Goal: Information Seeking & Learning: Compare options

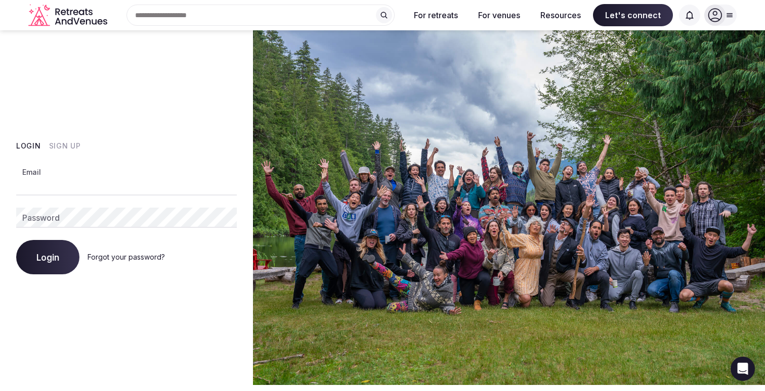
click at [157, 187] on input "Email" at bounding box center [126, 185] width 220 height 20
type input "**********"
click at [100, 255] on link "Forgot your password?" at bounding box center [125, 257] width 77 height 9
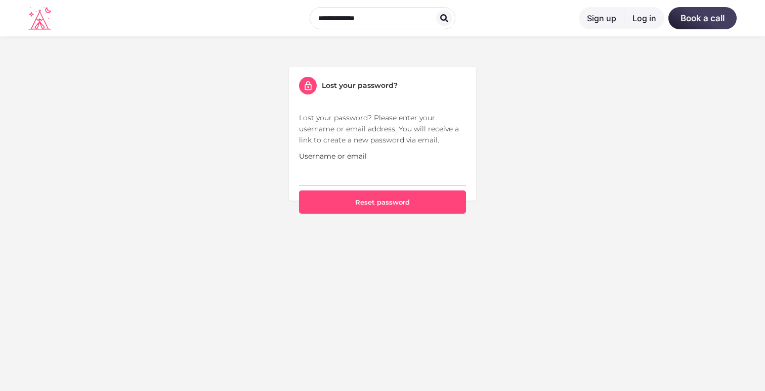
click at [378, 179] on input "Username or email" at bounding box center [382, 174] width 167 height 24
type input "**********"
click at [299, 191] on button "Reset password" at bounding box center [382, 202] width 167 height 23
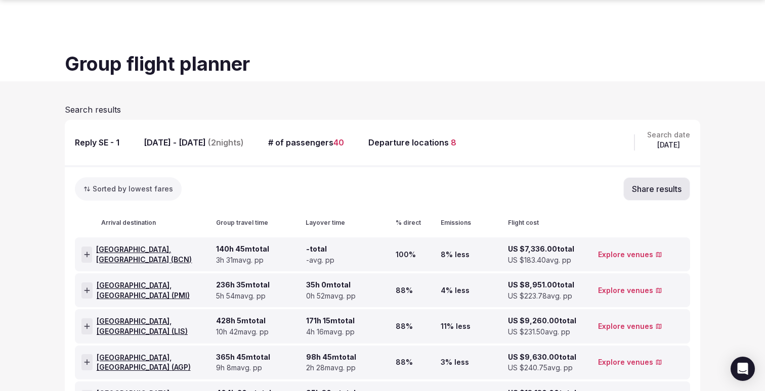
scroll to position [78, 0]
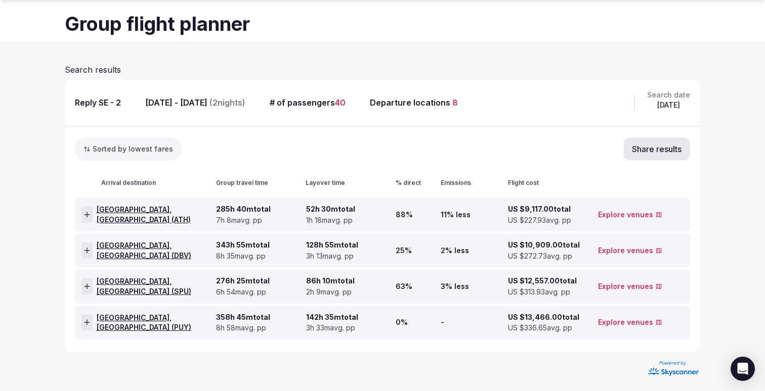
scroll to position [41, 0]
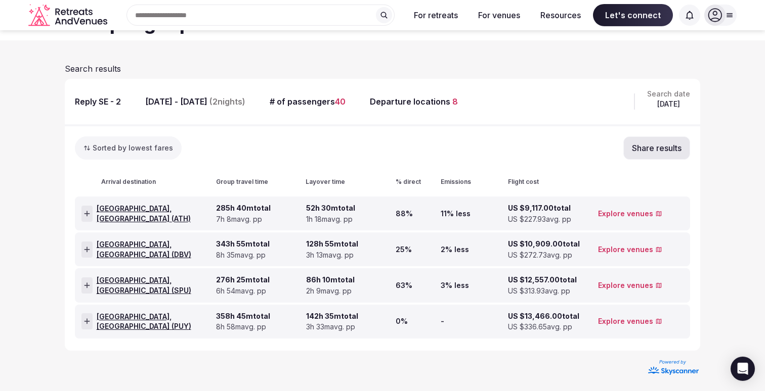
click at [608, 281] on link "Explore venues" at bounding box center [630, 286] width 64 height 10
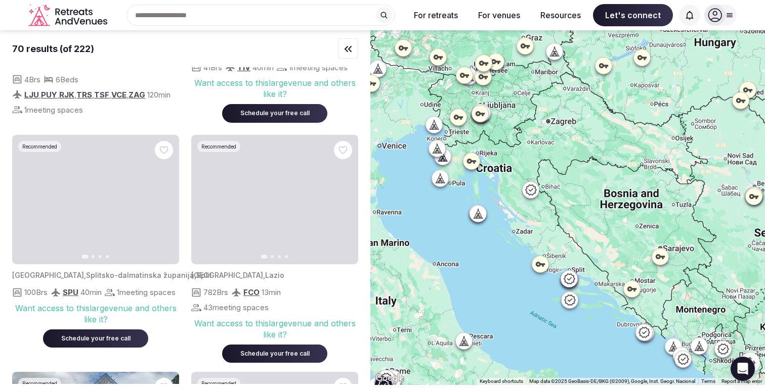
scroll to position [173, 0]
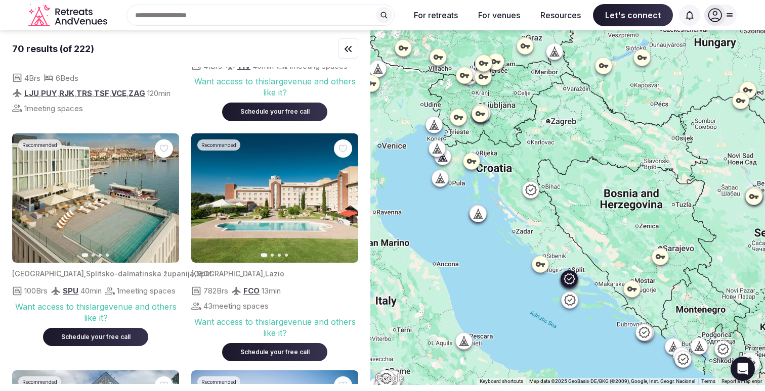
click at [122, 207] on img at bounding box center [95, 199] width 167 height 130
click at [164, 195] on icon "button" at bounding box center [165, 198] width 4 height 7
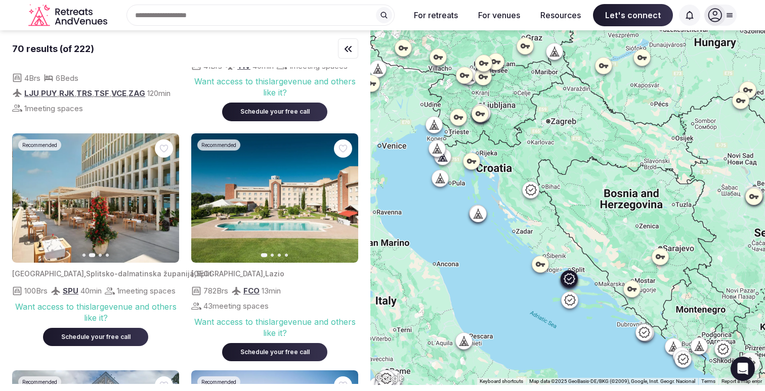
click at [164, 195] on icon "button" at bounding box center [165, 198] width 4 height 7
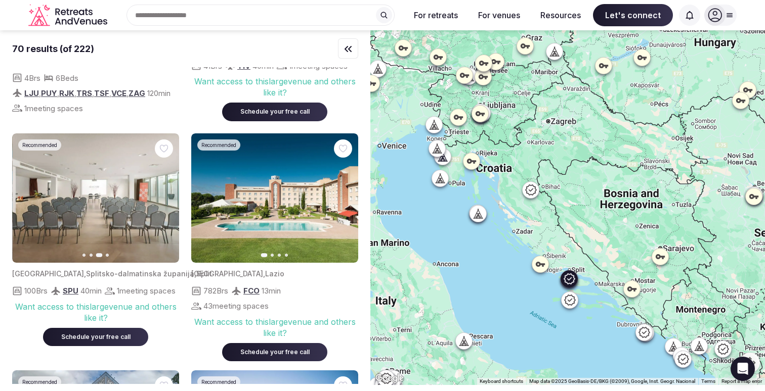
click at [107, 181] on img at bounding box center [96, 199] width 167 height 130
click at [115, 193] on img at bounding box center [95, 199] width 167 height 130
click at [106, 188] on img at bounding box center [95, 199] width 167 height 130
click at [569, 283] on icon at bounding box center [569, 279] width 12 height 12
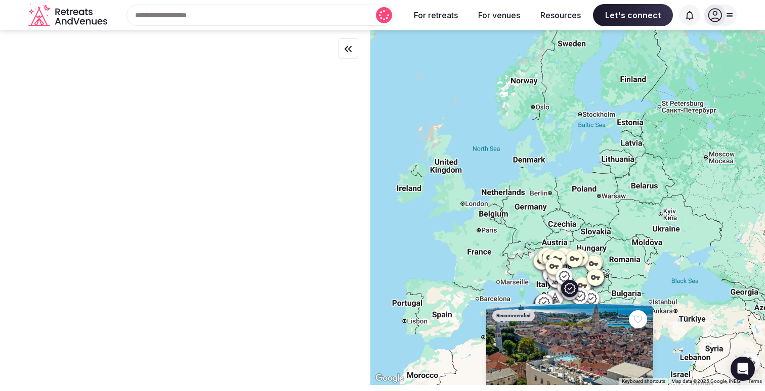
scroll to position [0, 0]
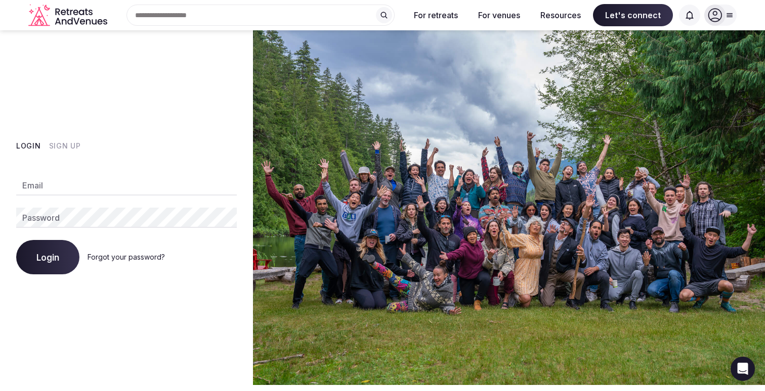
click at [64, 148] on button "Sign Up" at bounding box center [65, 146] width 32 height 10
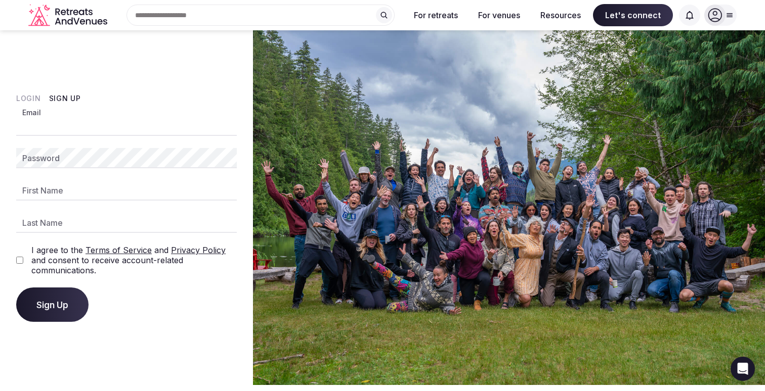
click at [65, 131] on input "Email" at bounding box center [126, 126] width 220 height 20
type input "**********"
type input "*******"
click at [24, 260] on div "I agree to the Terms of Service and Privacy Policy and consent to receive accou…" at bounding box center [126, 260] width 220 height 30
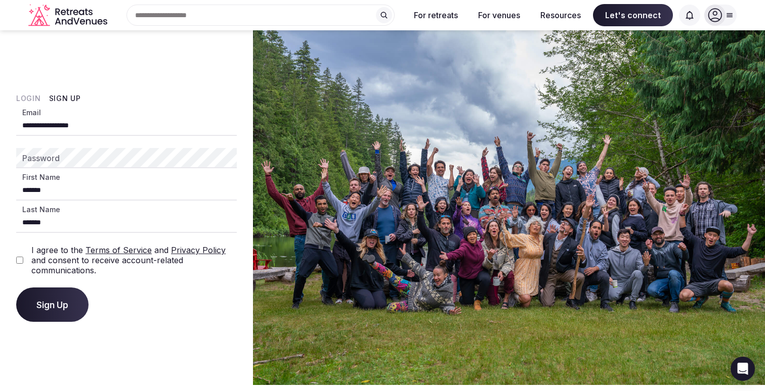
click at [54, 296] on button "Sign Up" at bounding box center [52, 305] width 72 height 34
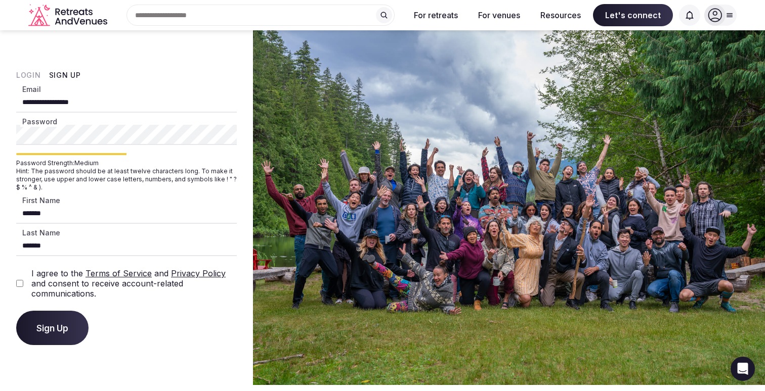
click at [16, 311] on button "Sign Up" at bounding box center [52, 328] width 72 height 34
click at [64, 329] on span "Sign Up" at bounding box center [52, 328] width 32 height 10
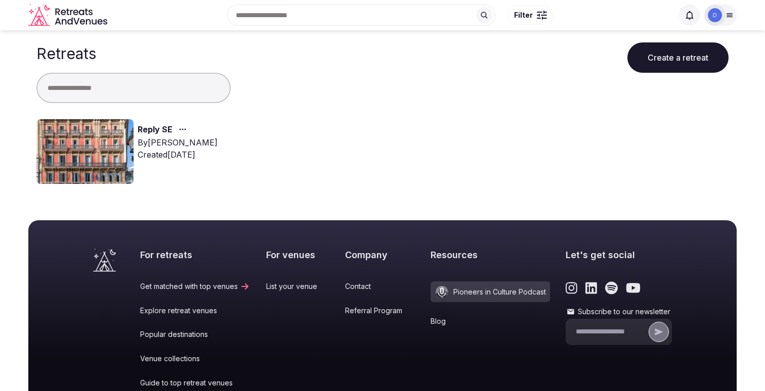
click at [159, 128] on link "Reply SE" at bounding box center [155, 129] width 35 height 13
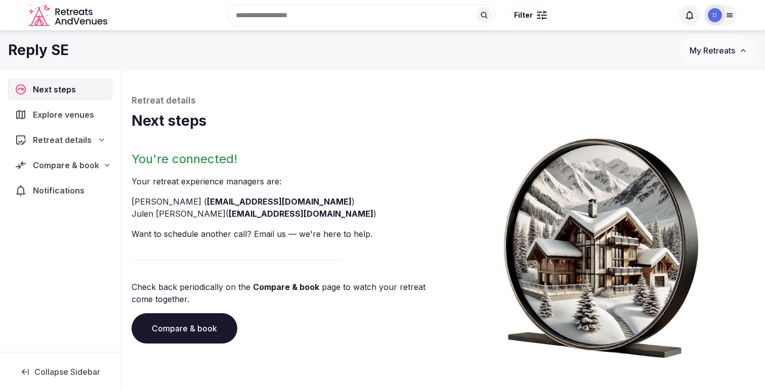
click at [83, 114] on span "Explore venues" at bounding box center [65, 115] width 65 height 12
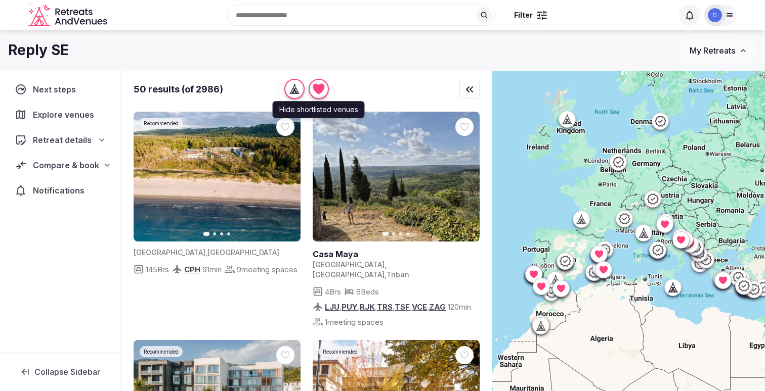
click at [321, 92] on icon "button" at bounding box center [319, 89] width 12 height 11
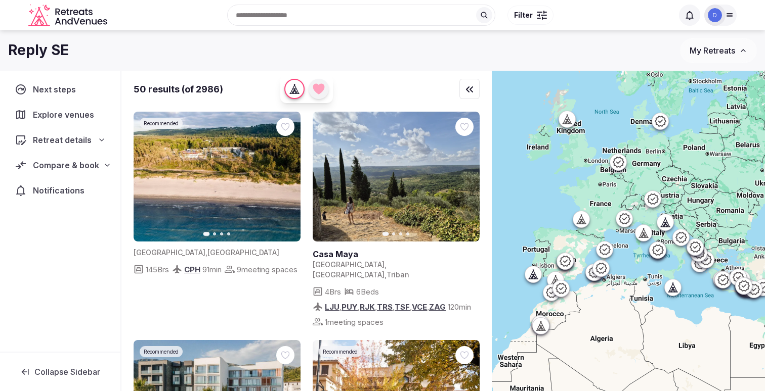
click at [321, 92] on icon "button" at bounding box center [319, 89] width 12 height 11
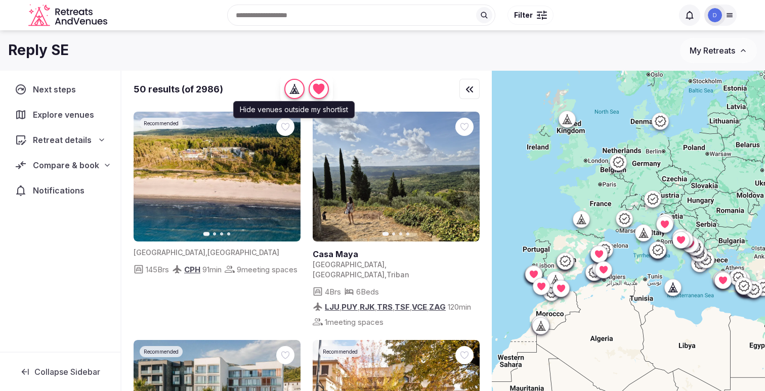
click at [294, 94] on icon "button" at bounding box center [294, 94] width 9 height 0
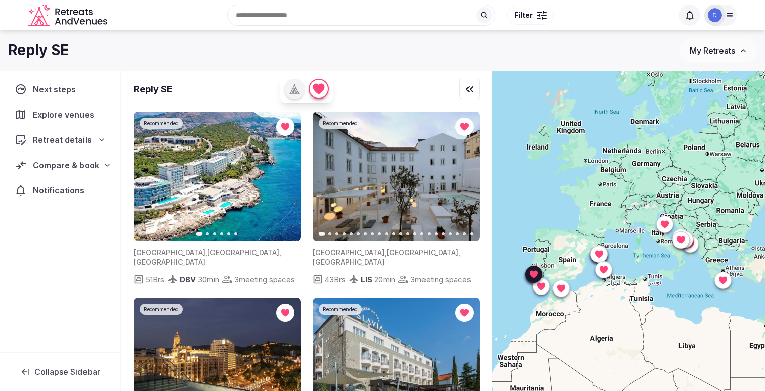
click at [390, 179] on img at bounding box center [396, 177] width 167 height 130
click at [464, 176] on icon "button" at bounding box center [465, 177] width 8 height 8
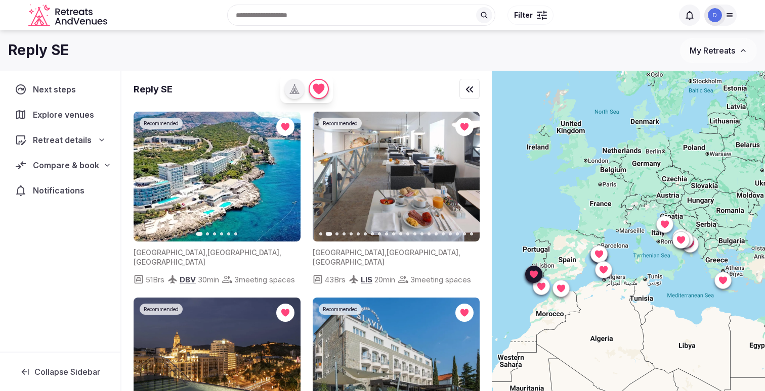
click at [464, 176] on icon "button" at bounding box center [465, 177] width 8 height 8
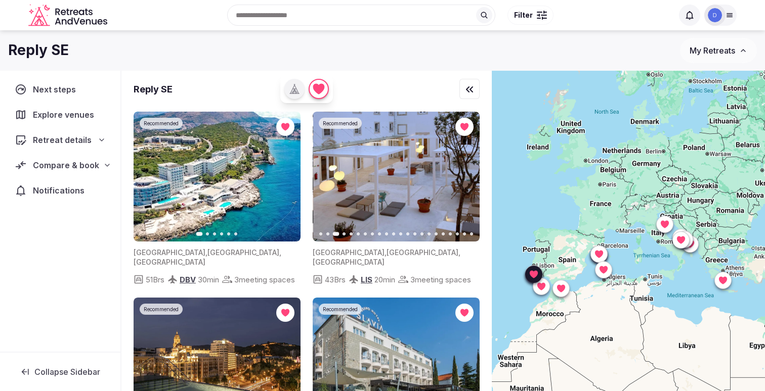
click at [464, 176] on icon "button" at bounding box center [465, 177] width 8 height 8
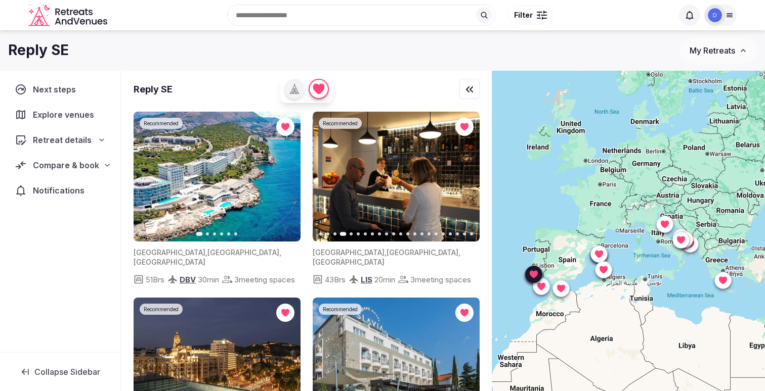
click at [464, 176] on icon "button" at bounding box center [465, 177] width 8 height 8
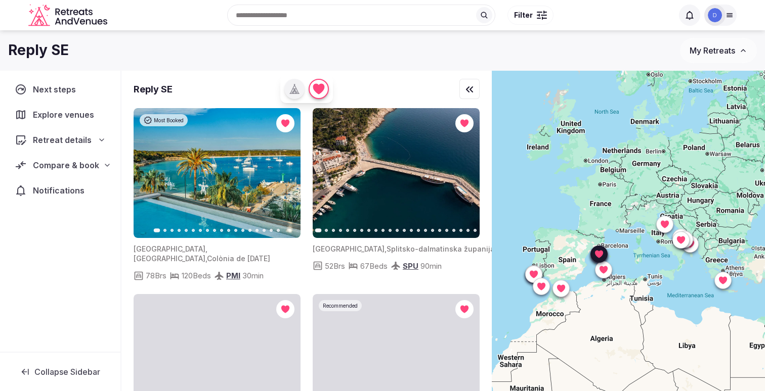
scroll to position [1125, 0]
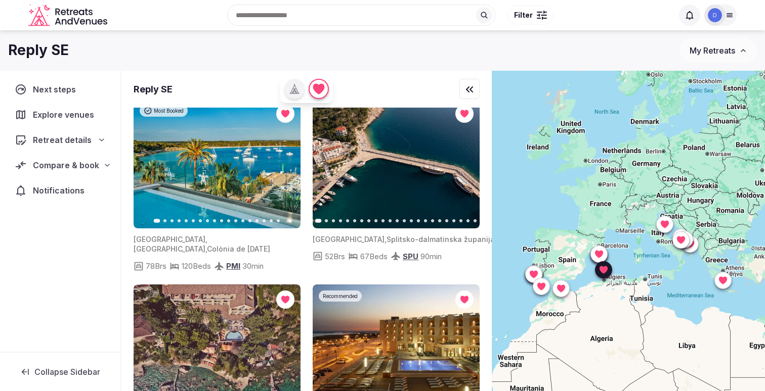
click at [292, 171] on button "Next slide" at bounding box center [286, 163] width 16 height 16
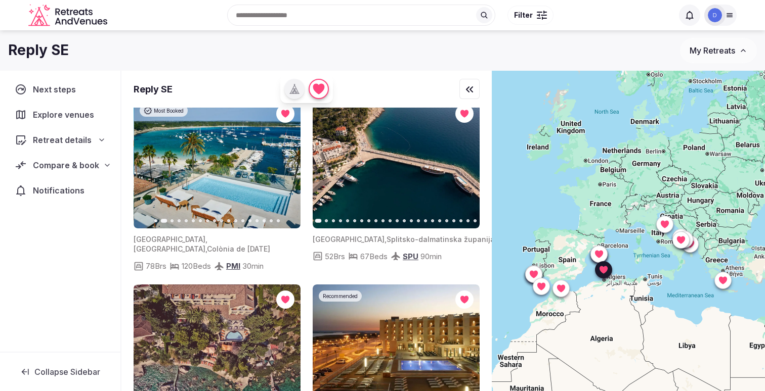
click at [292, 171] on button "Next slide" at bounding box center [286, 163] width 16 height 16
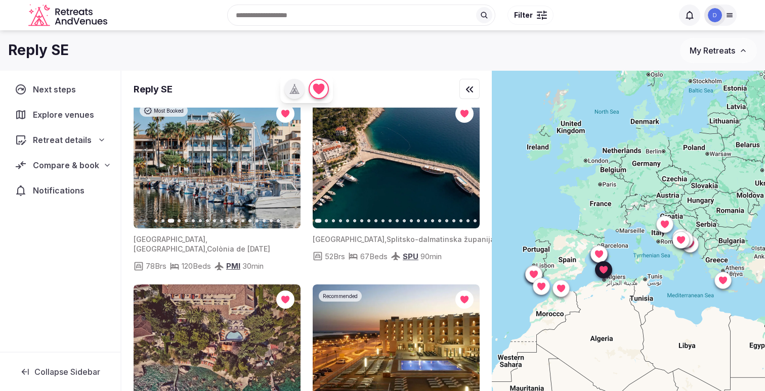
click at [292, 171] on button "Next slide" at bounding box center [286, 163] width 16 height 16
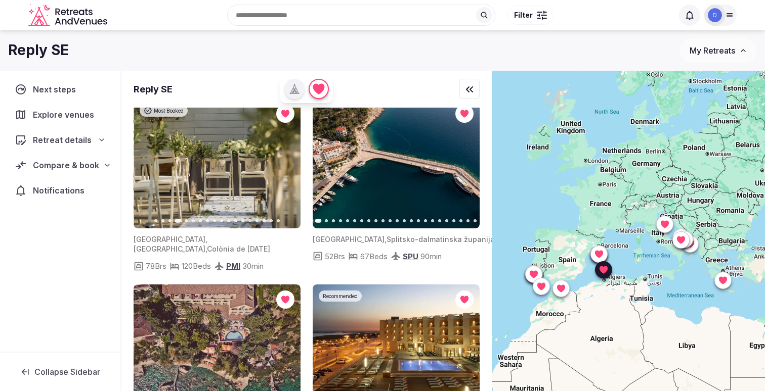
click at [292, 171] on button "Next slide" at bounding box center [286, 163] width 16 height 16
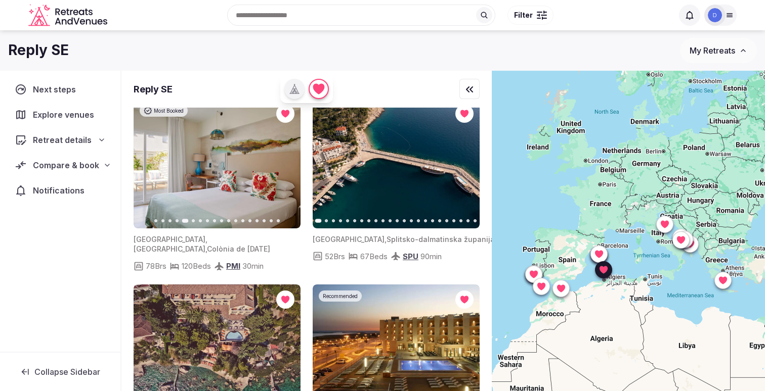
click at [293, 171] on button "Next slide" at bounding box center [286, 163] width 16 height 16
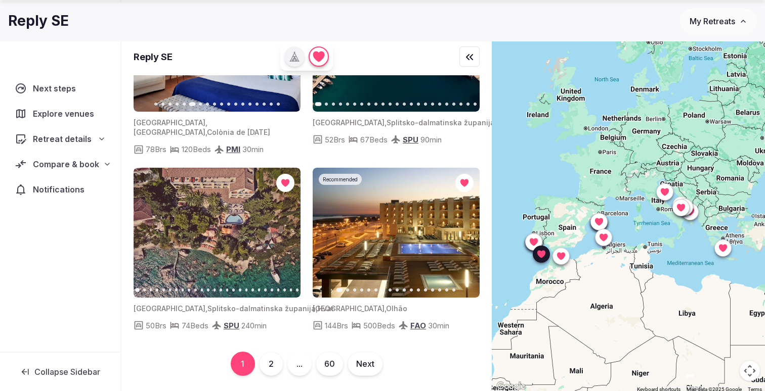
scroll to position [75, 0]
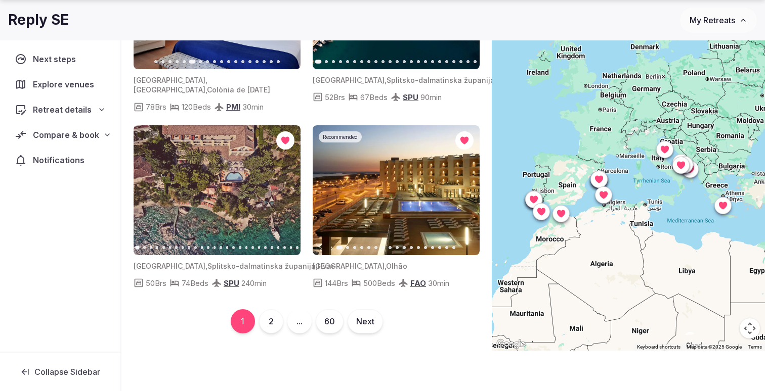
click at [277, 319] on button "2" at bounding box center [271, 321] width 24 height 24
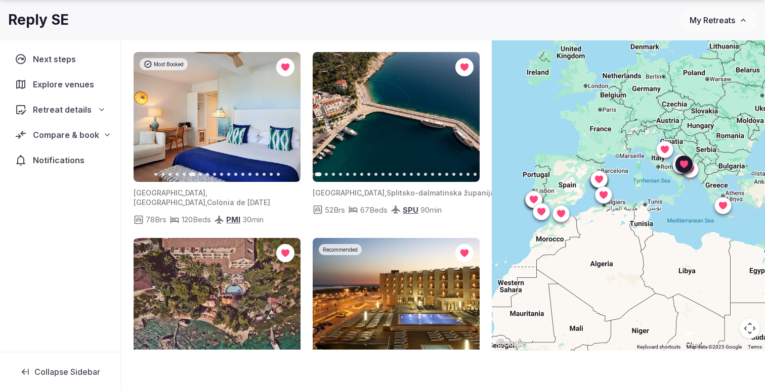
scroll to position [1256, 0]
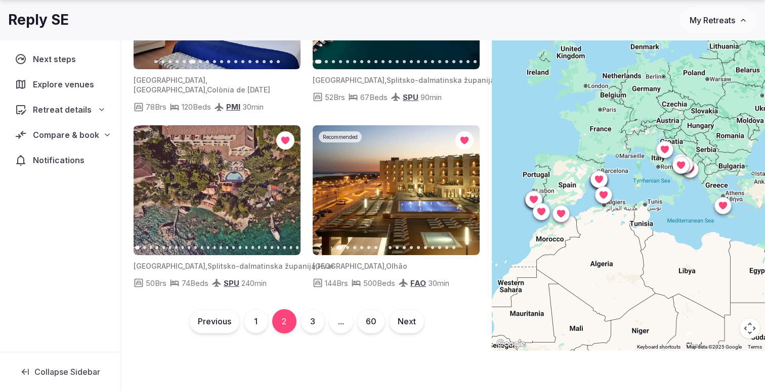
click at [314, 321] on button "3" at bounding box center [312, 321] width 24 height 24
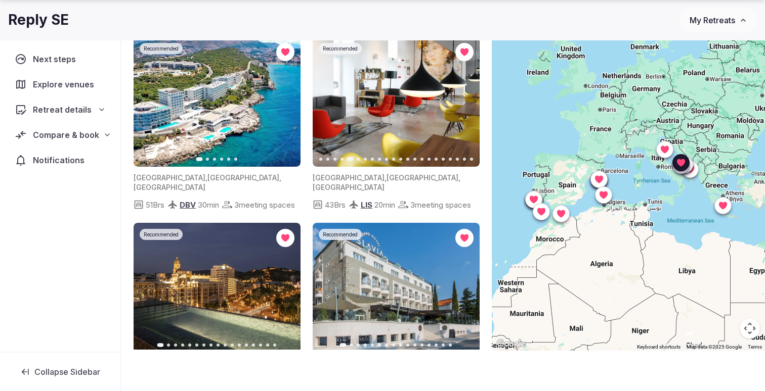
scroll to position [0, 0]
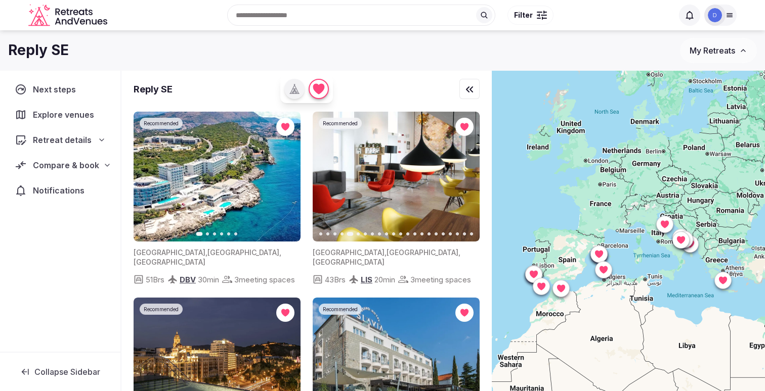
click at [463, 91] on div at bounding box center [469, 89] width 20 height 20
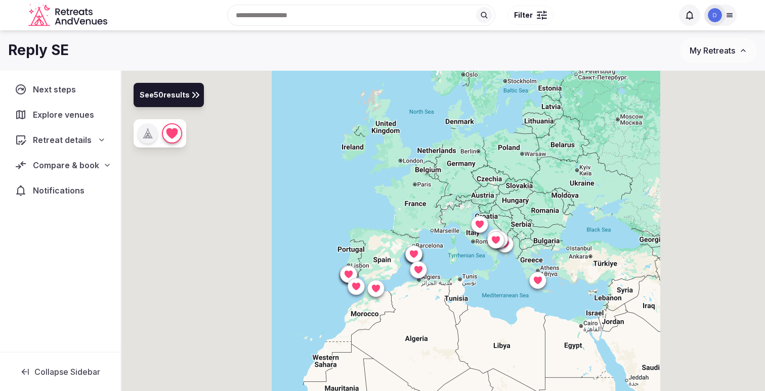
click at [195, 101] on icon at bounding box center [196, 95] width 12 height 12
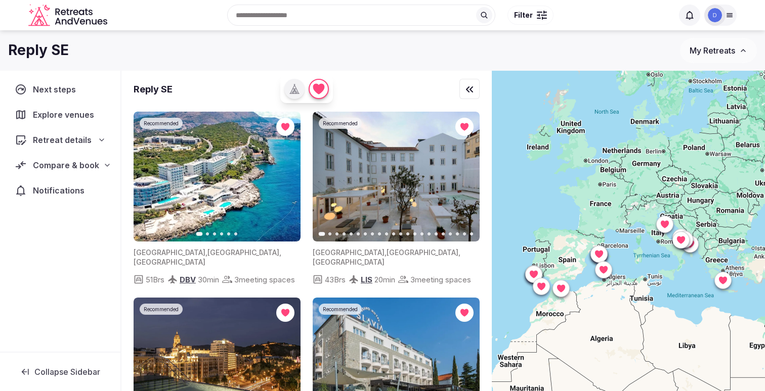
click at [70, 134] on div "Retreat details" at bounding box center [60, 139] width 104 height 21
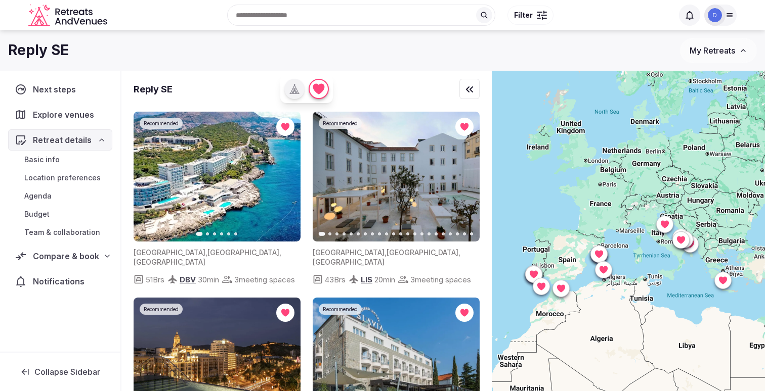
click at [60, 151] on div "Basic info Location preferences Agenda Budget Team & collaboration" at bounding box center [60, 196] width 104 height 91
click at [53, 159] on span "Basic info" at bounding box center [41, 160] width 35 height 10
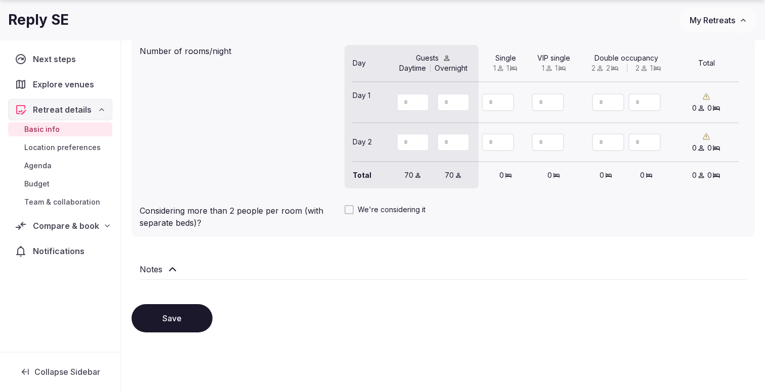
scroll to position [854, 0]
click at [78, 143] on span "Location preferences" at bounding box center [62, 148] width 76 height 10
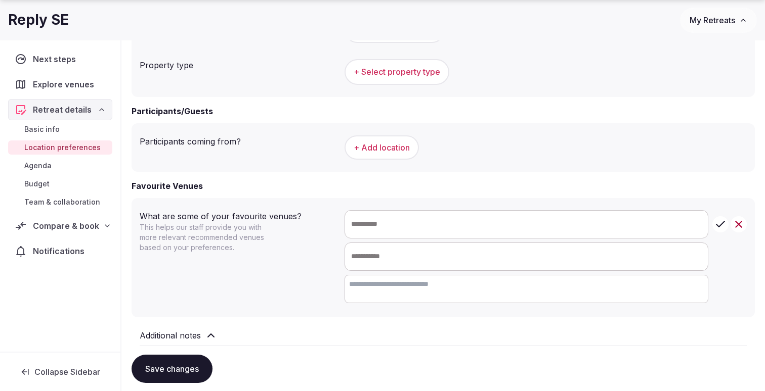
scroll to position [512, 0]
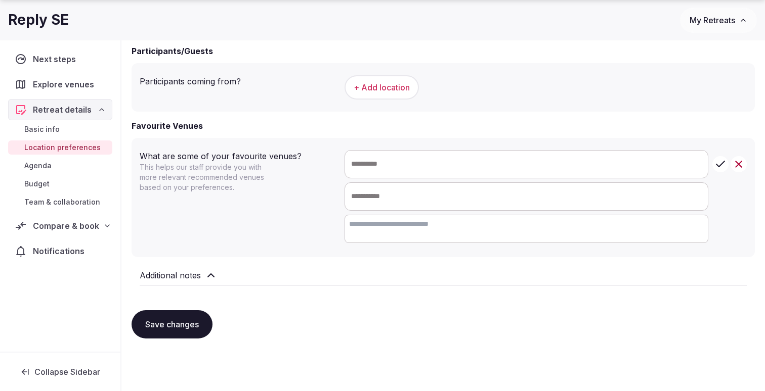
click at [64, 230] on span "Compare & book" at bounding box center [66, 226] width 66 height 12
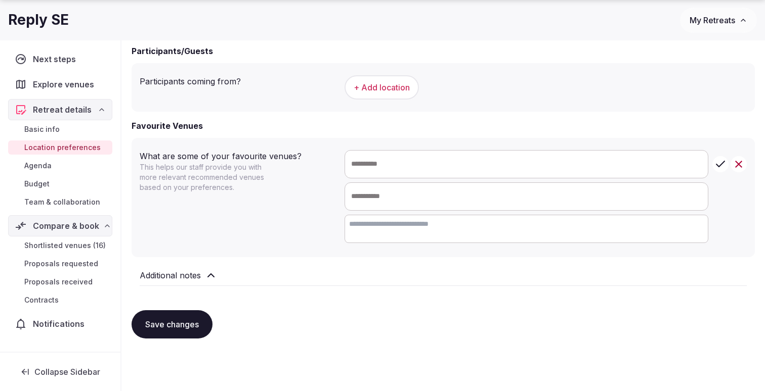
click at [64, 245] on span "Shortlisted venues (16)" at bounding box center [64, 246] width 81 height 10
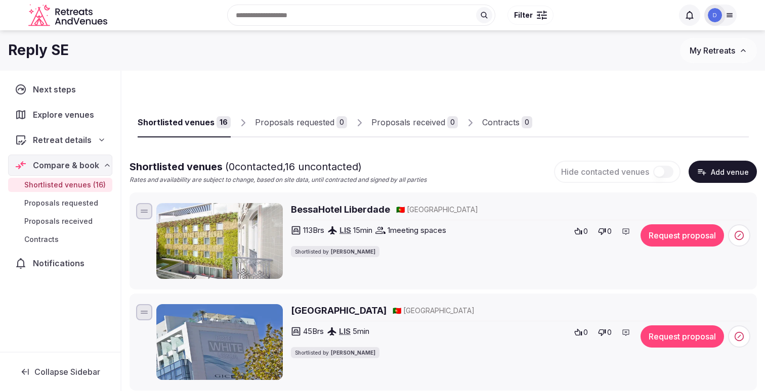
click at [369, 210] on h2 "BessaHotel Liberdade" at bounding box center [340, 209] width 99 height 13
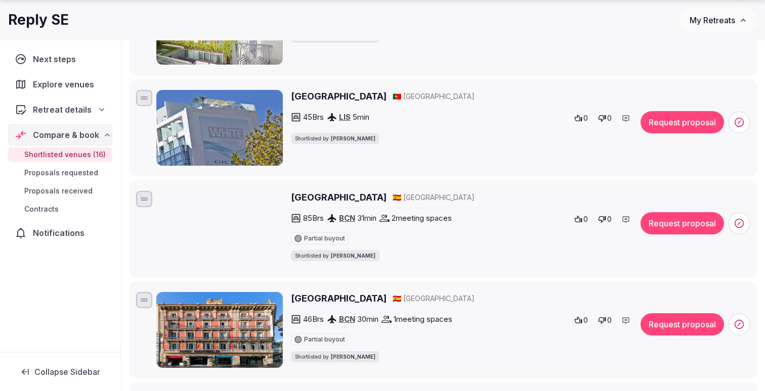
scroll to position [215, 0]
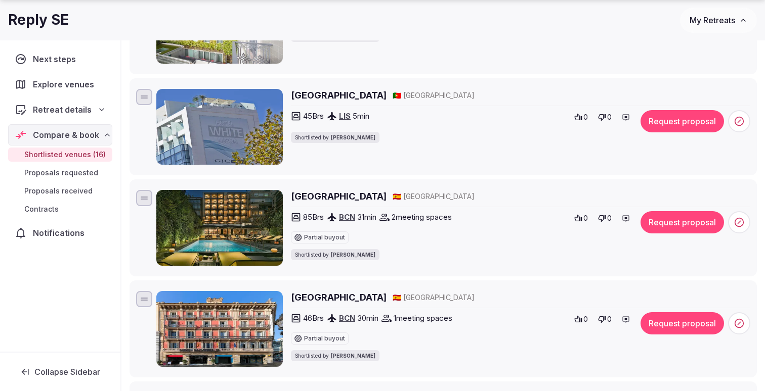
click at [386, 193] on h2 "H10 Metropolitan Barcelona" at bounding box center [339, 196] width 96 height 13
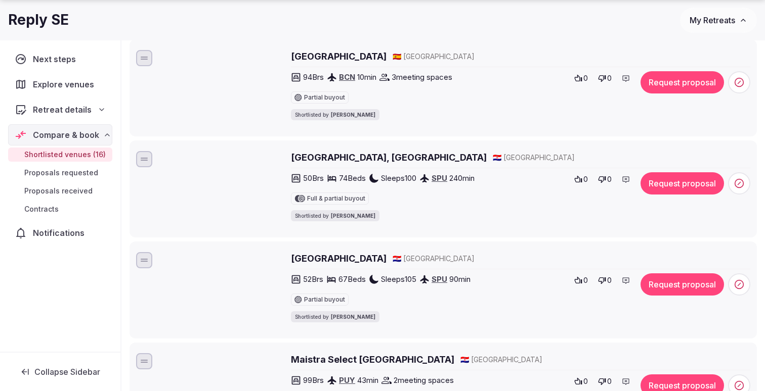
scroll to position [559, 0]
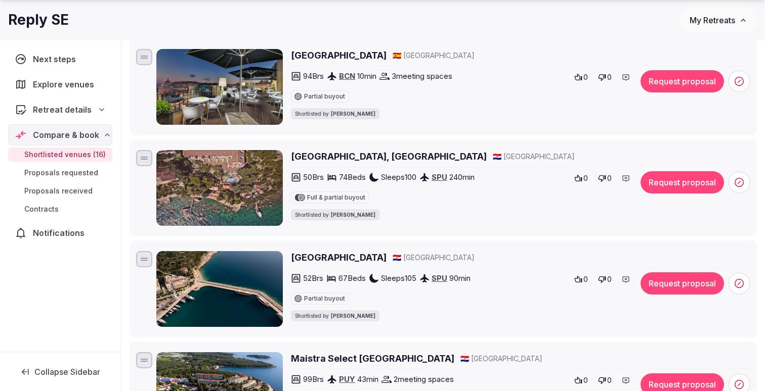
click at [357, 157] on h2 "Hotel Podstine, Hvar" at bounding box center [389, 156] width 196 height 13
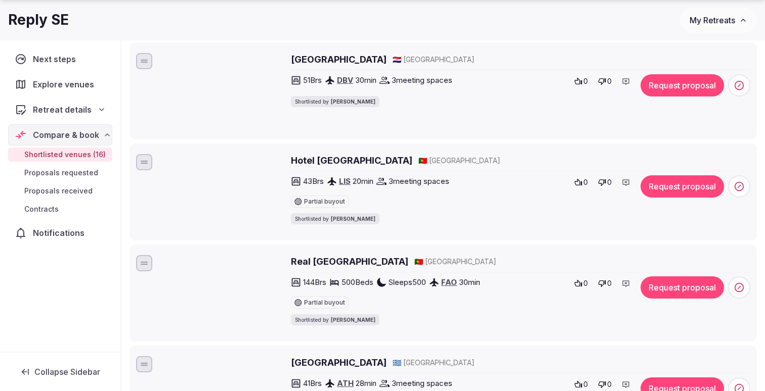
scroll to position [1166, 0]
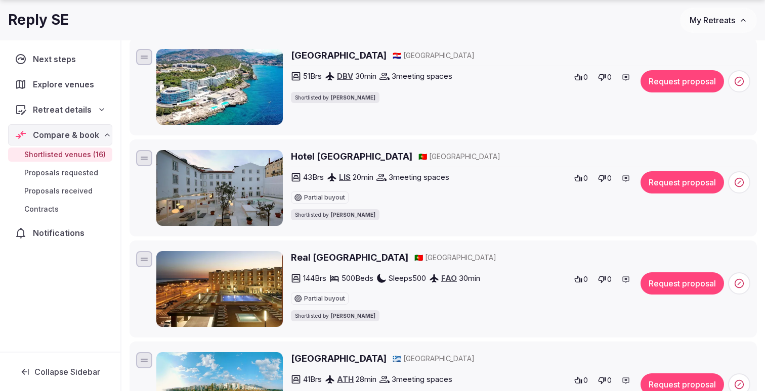
click at [361, 152] on h2 "Hotel Convento do Salvador" at bounding box center [351, 156] width 121 height 13
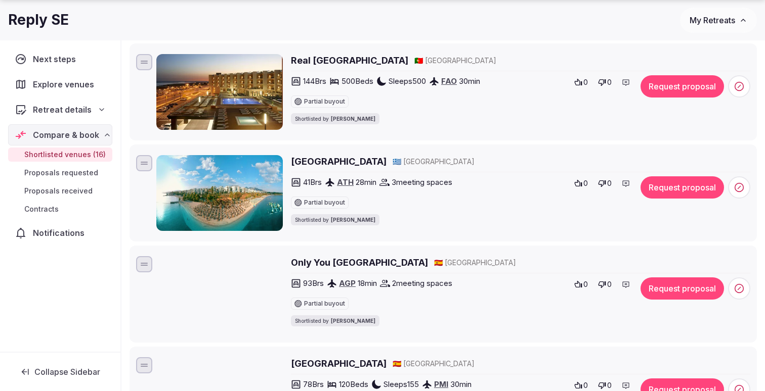
scroll to position [1373, 0]
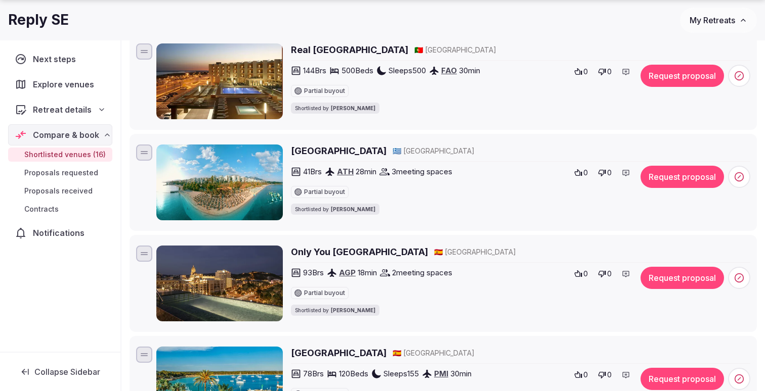
click at [364, 148] on h2 "Palmyra Beach Hotel" at bounding box center [339, 151] width 96 height 13
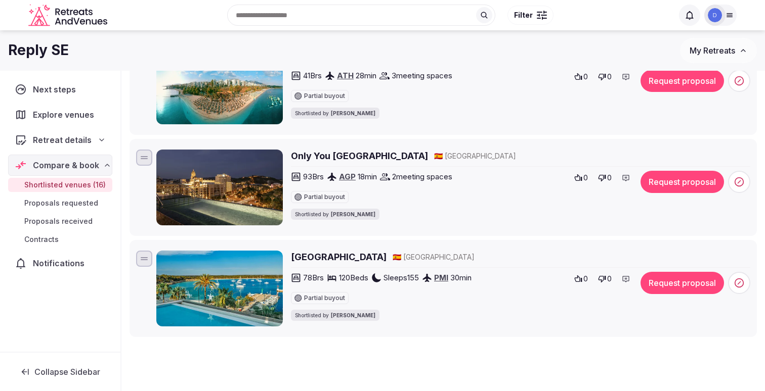
scroll to position [1469, 0]
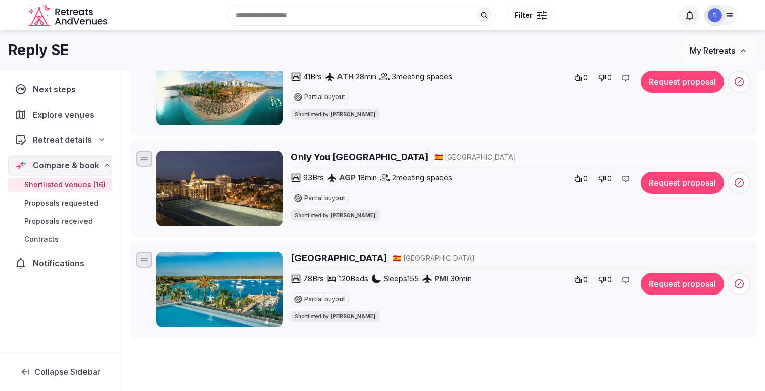
click at [361, 161] on h2 "Only You [GEOGRAPHIC_DATA]" at bounding box center [359, 157] width 137 height 13
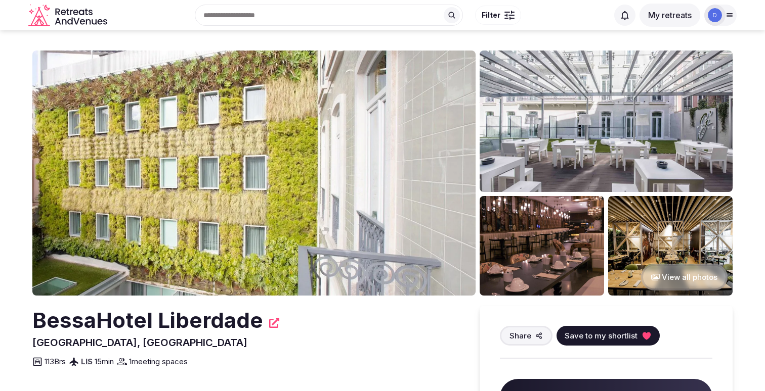
click at [453, 171] on img at bounding box center [253, 173] width 443 height 245
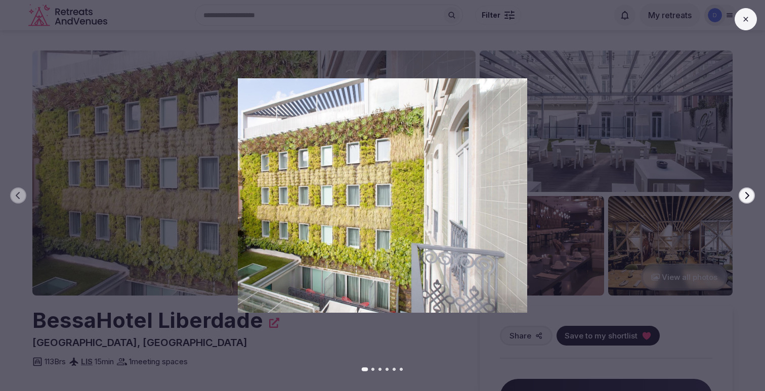
click at [754, 197] on button "Next slide" at bounding box center [746, 196] width 16 height 16
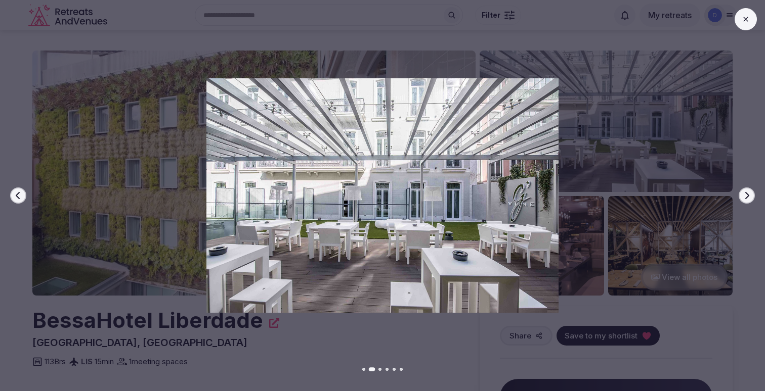
click at [754, 197] on button "Next slide" at bounding box center [746, 196] width 16 height 16
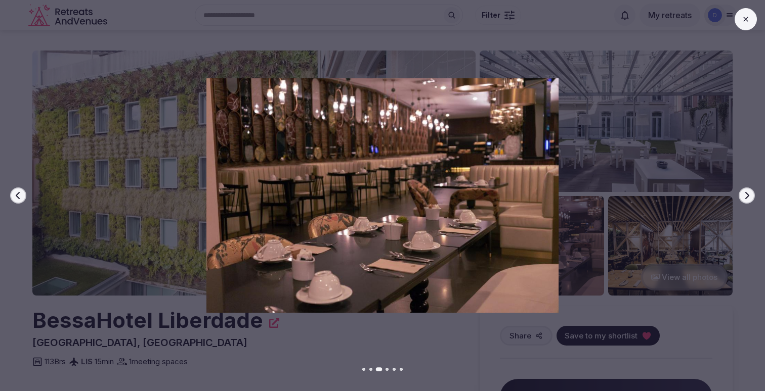
click at [754, 197] on button "Next slide" at bounding box center [746, 196] width 16 height 16
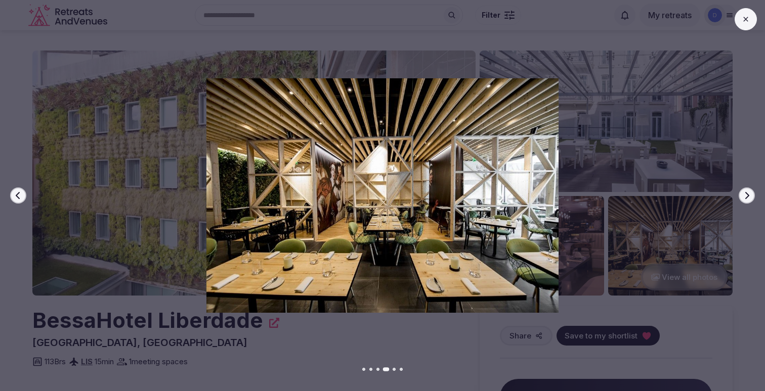
click at [754, 197] on button "Next slide" at bounding box center [746, 196] width 16 height 16
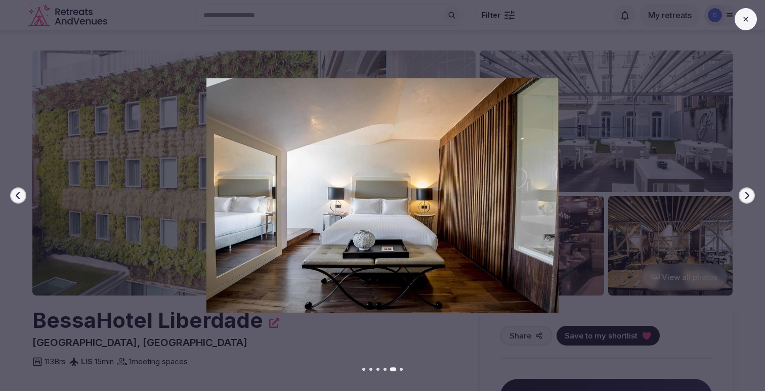
click at [754, 197] on button "Next slide" at bounding box center [746, 196] width 16 height 16
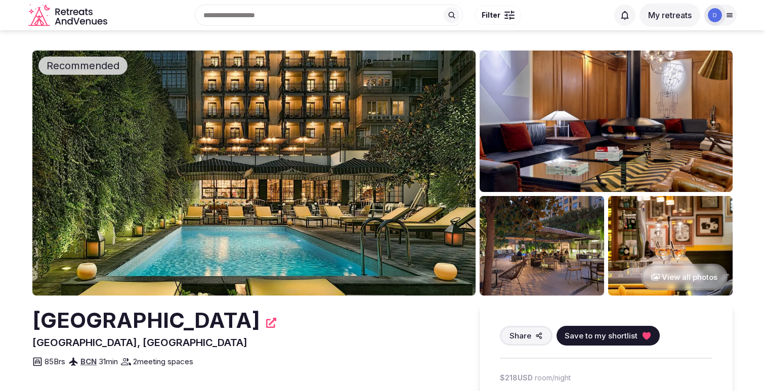
click at [438, 174] on img at bounding box center [253, 173] width 443 height 245
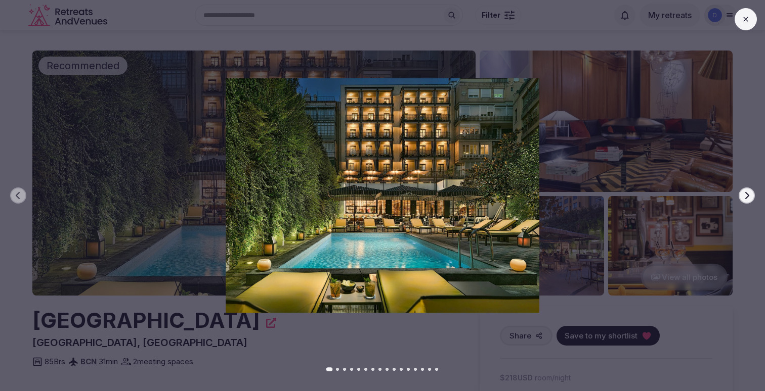
click at [748, 197] on icon "button" at bounding box center [747, 195] width 4 height 7
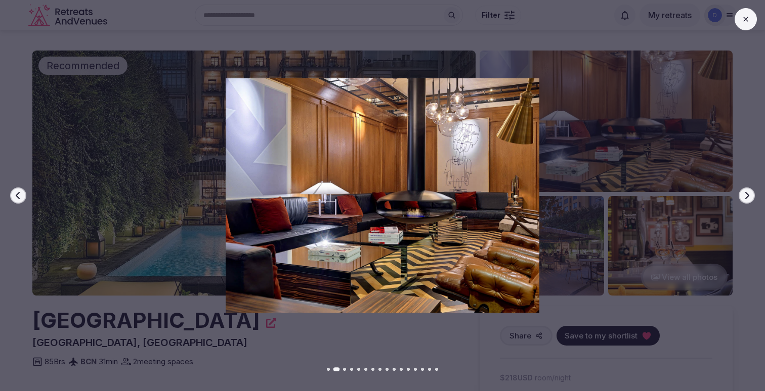
click at [748, 197] on icon "button" at bounding box center [747, 195] width 4 height 7
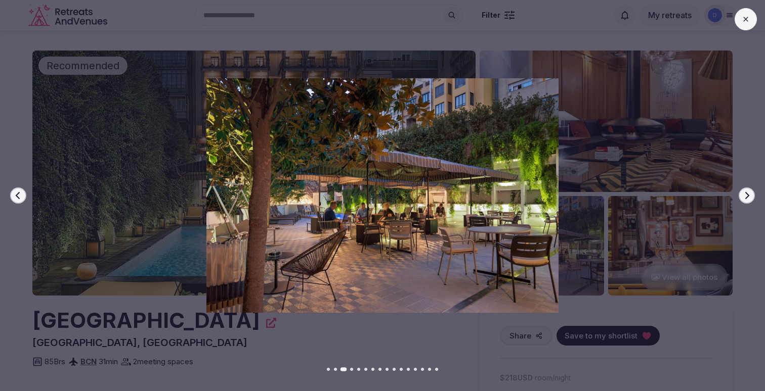
click at [748, 197] on icon "button" at bounding box center [747, 195] width 4 height 7
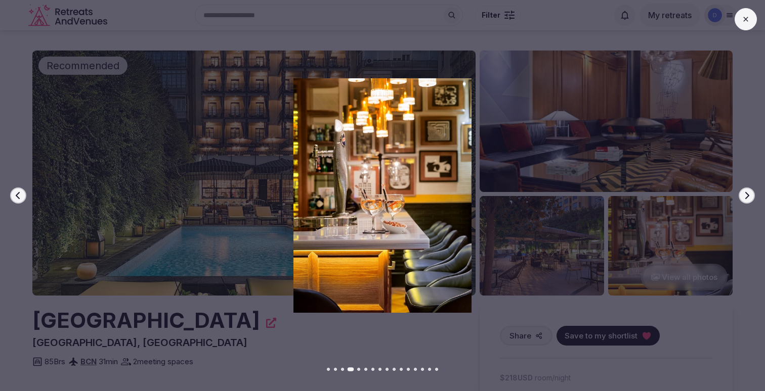
click at [748, 197] on icon "button" at bounding box center [747, 195] width 4 height 7
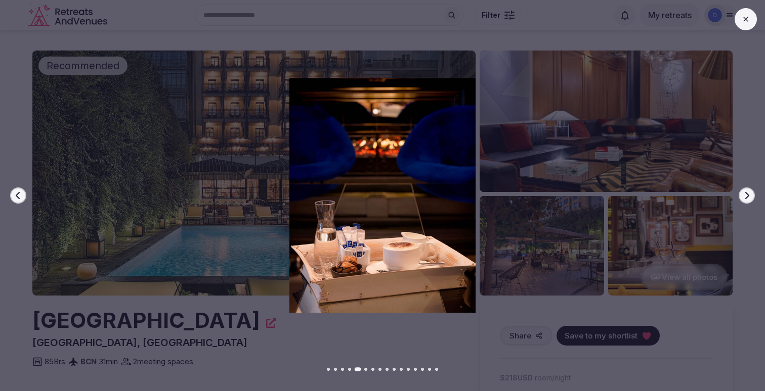
click at [748, 197] on icon "button" at bounding box center [747, 195] width 4 height 7
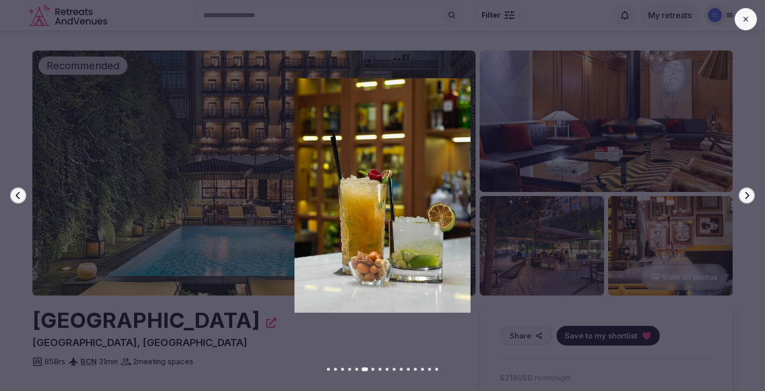
click at [748, 197] on icon "button" at bounding box center [747, 195] width 4 height 7
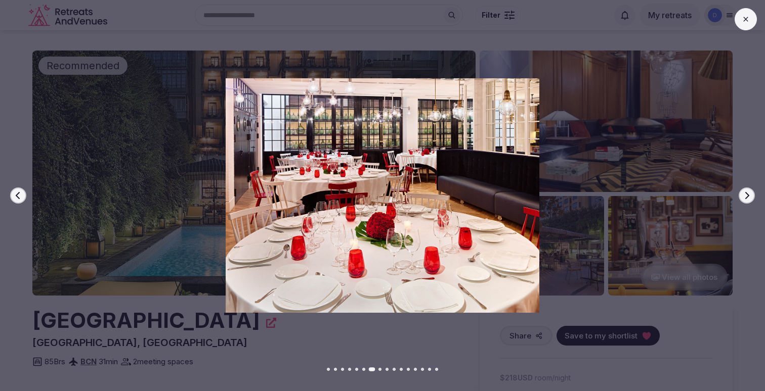
click at [748, 197] on icon "button" at bounding box center [747, 195] width 4 height 7
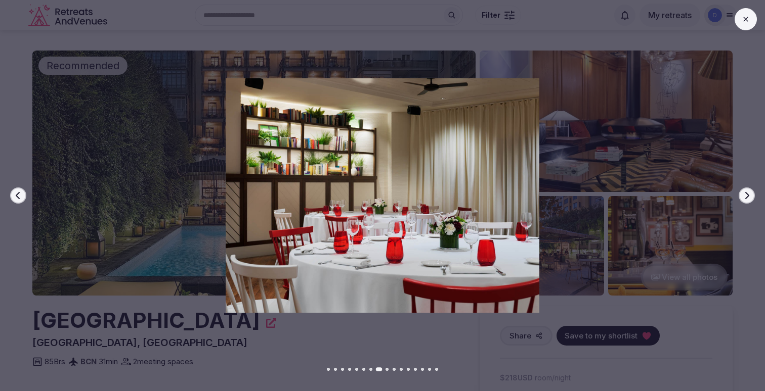
click at [748, 197] on icon "button" at bounding box center [747, 195] width 4 height 7
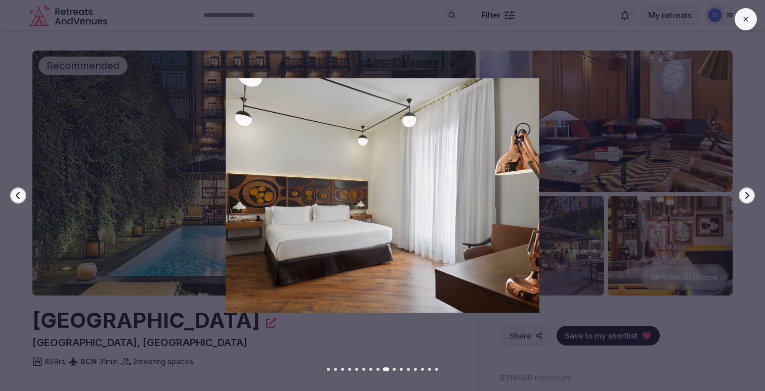
click at [748, 197] on icon "button" at bounding box center [747, 195] width 4 height 7
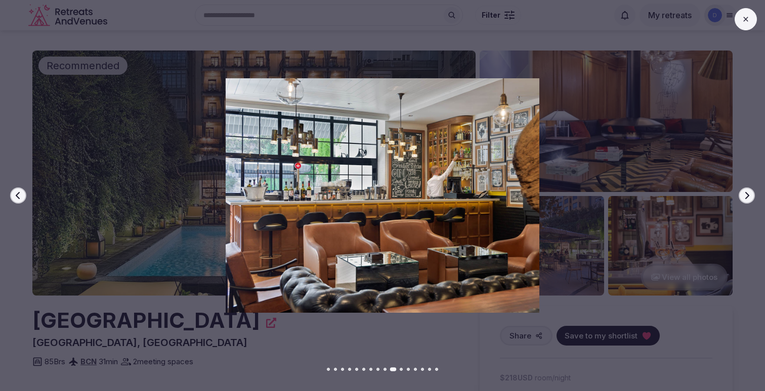
click at [748, 197] on icon "button" at bounding box center [747, 195] width 4 height 7
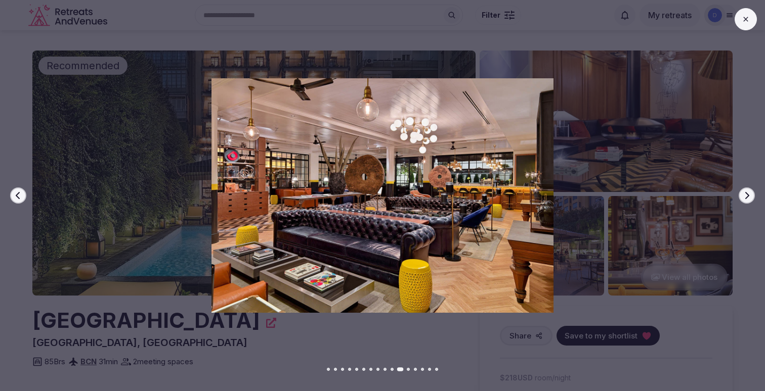
click at [748, 197] on icon "button" at bounding box center [747, 195] width 4 height 7
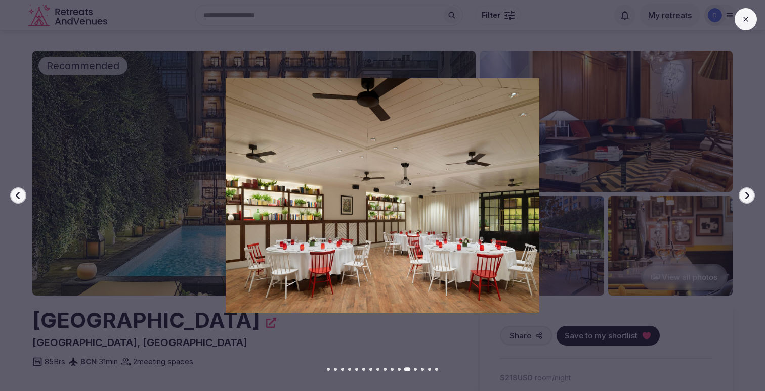
click at [748, 197] on icon "button" at bounding box center [747, 195] width 4 height 7
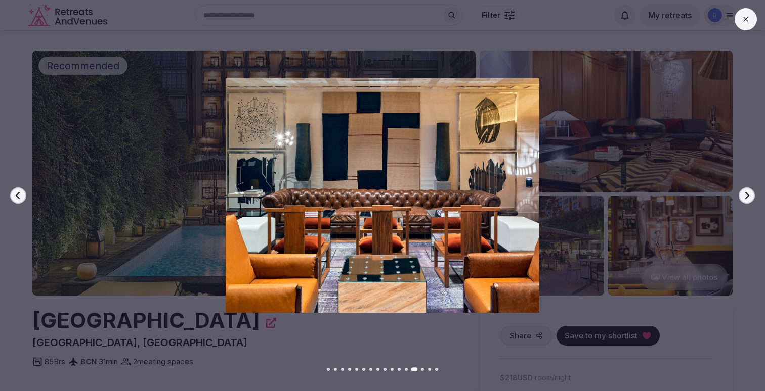
click at [748, 197] on icon "button" at bounding box center [747, 195] width 4 height 7
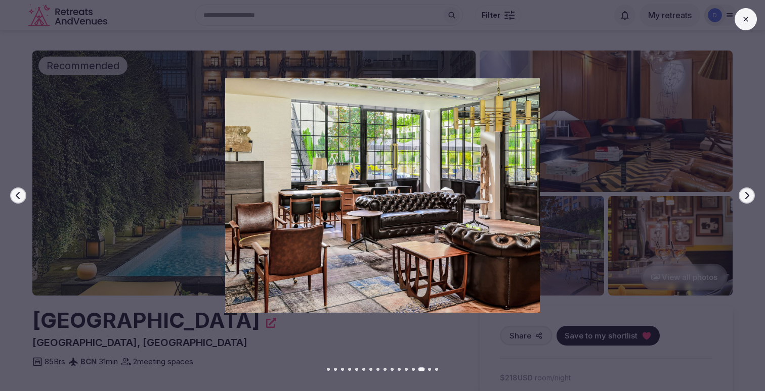
click at [748, 197] on icon "button" at bounding box center [746, 196] width 8 height 8
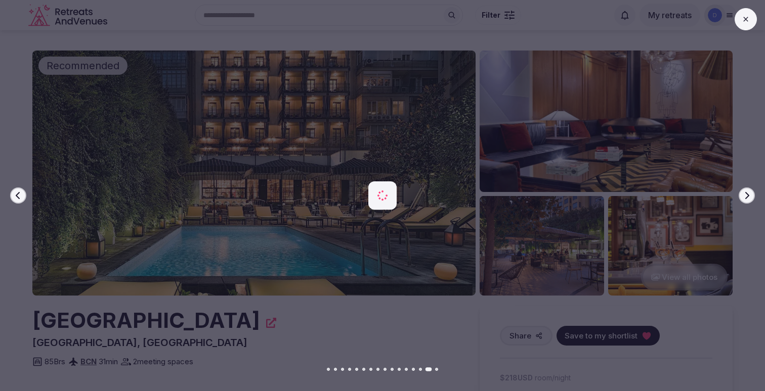
click at [748, 197] on icon "button" at bounding box center [746, 196] width 8 height 8
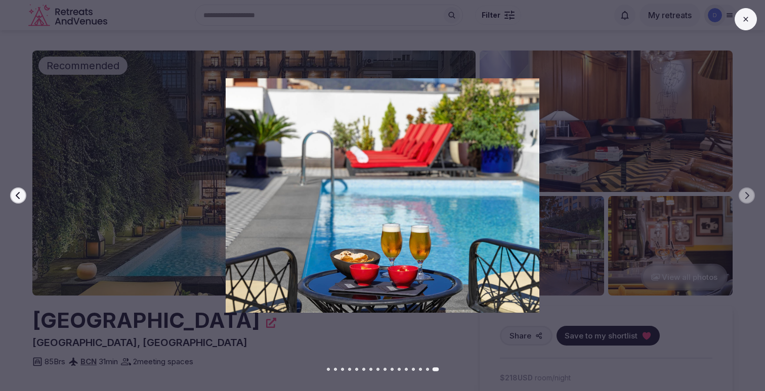
click at [739, 16] on button at bounding box center [745, 19] width 22 height 22
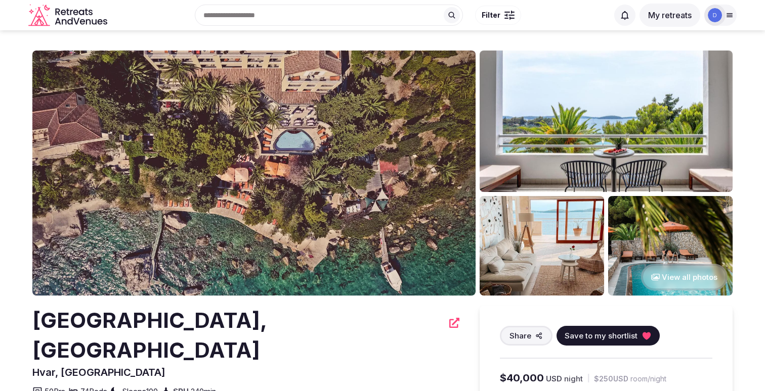
click at [461, 179] on img at bounding box center [253, 173] width 443 height 245
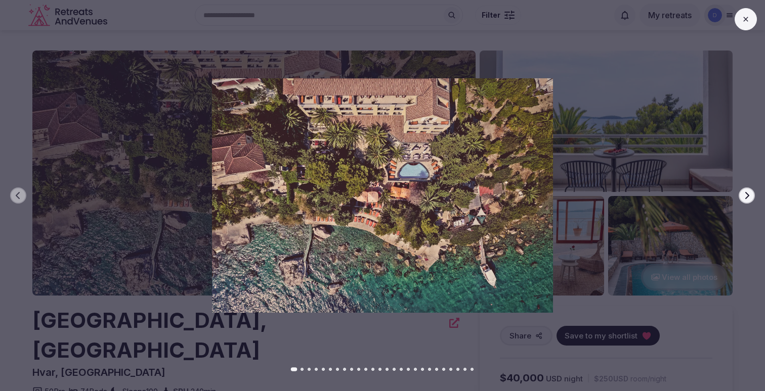
click at [748, 201] on button "Next slide" at bounding box center [746, 196] width 16 height 16
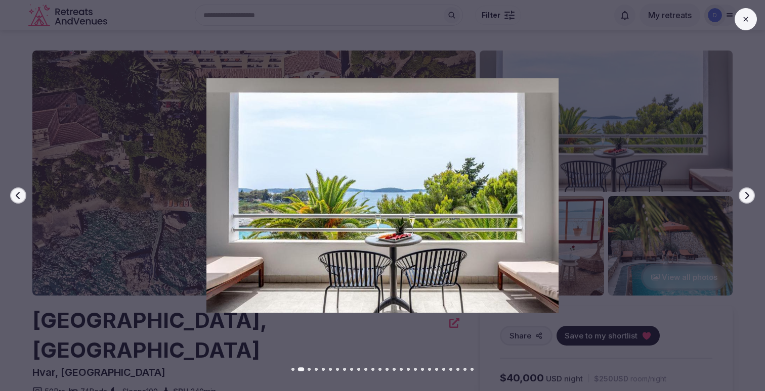
click at [748, 201] on button "Next slide" at bounding box center [746, 196] width 16 height 16
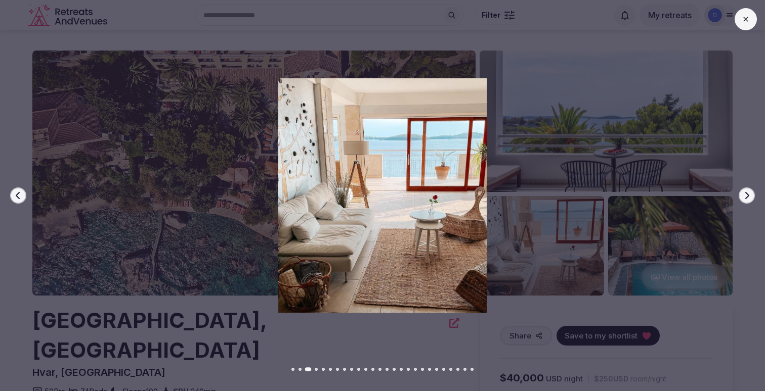
click at [748, 201] on button "Next slide" at bounding box center [746, 196] width 16 height 16
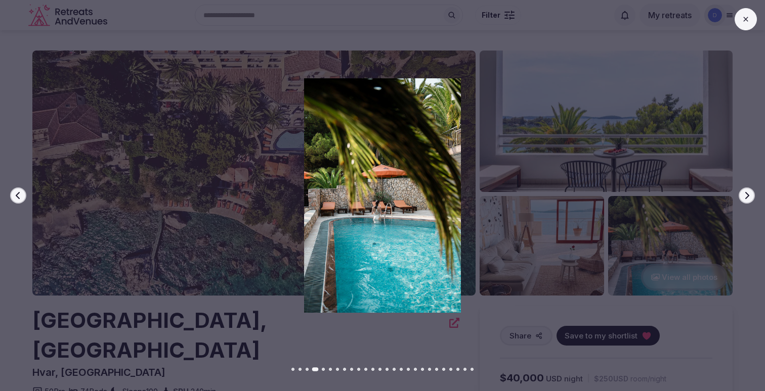
click at [748, 201] on button "Next slide" at bounding box center [746, 196] width 16 height 16
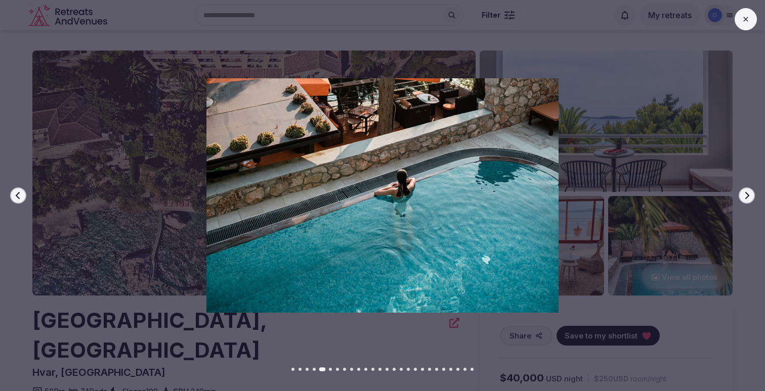
click at [748, 201] on button "Next slide" at bounding box center [746, 196] width 16 height 16
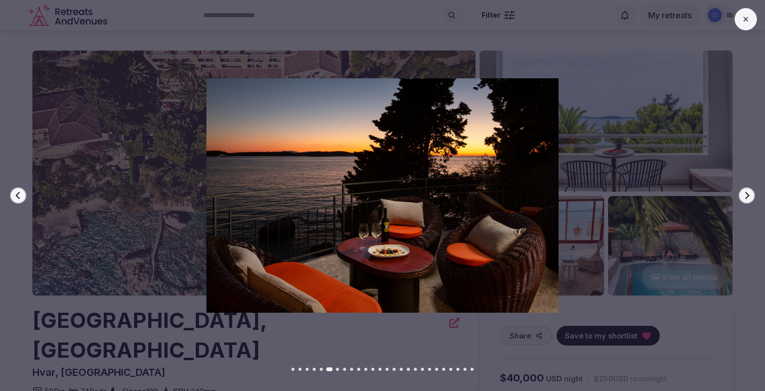
click at [748, 201] on button "Next slide" at bounding box center [746, 196] width 16 height 16
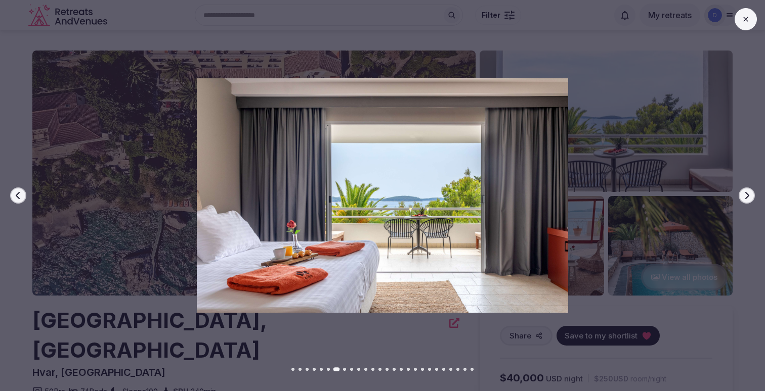
click at [748, 201] on button "Next slide" at bounding box center [746, 196] width 16 height 16
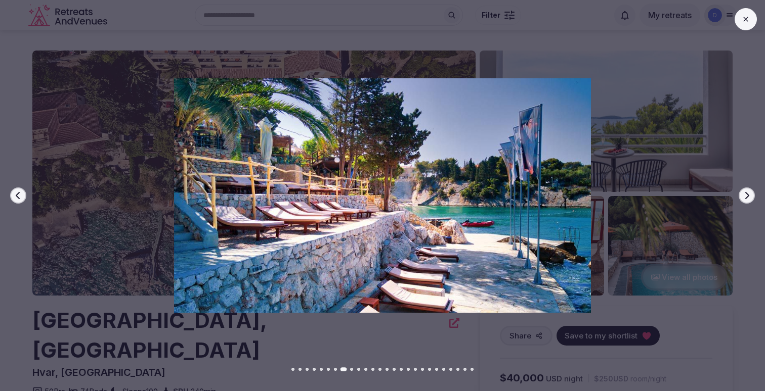
click at [748, 201] on button "Next slide" at bounding box center [746, 196] width 16 height 16
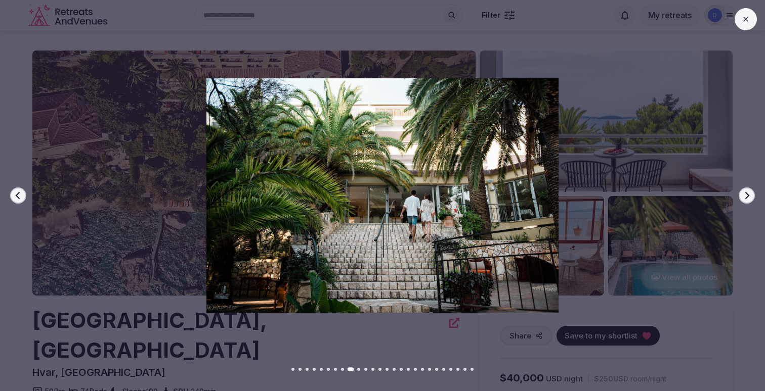
click at [748, 201] on button "Next slide" at bounding box center [746, 196] width 16 height 16
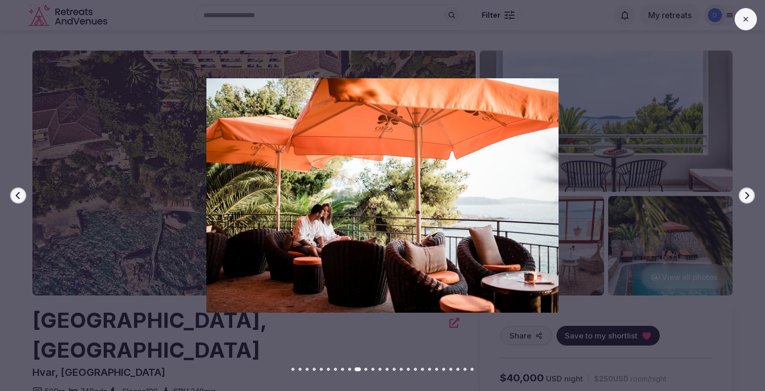
click at [748, 201] on button "Next slide" at bounding box center [746, 196] width 16 height 16
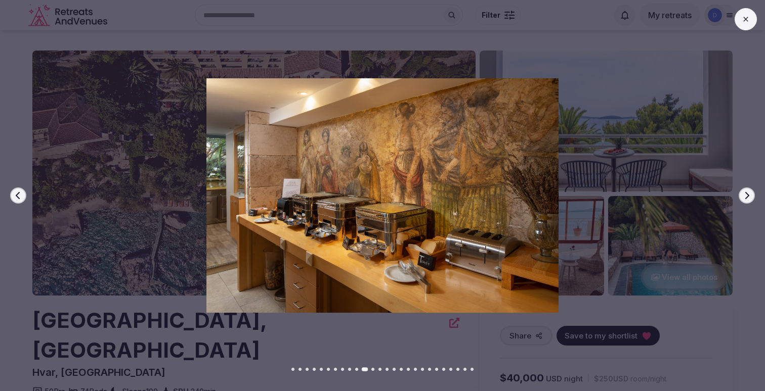
click at [748, 201] on button "Next slide" at bounding box center [746, 196] width 16 height 16
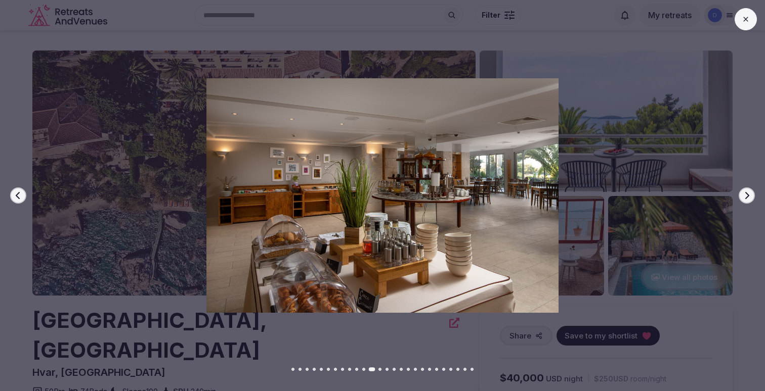
click at [748, 201] on button "Next slide" at bounding box center [746, 196] width 16 height 16
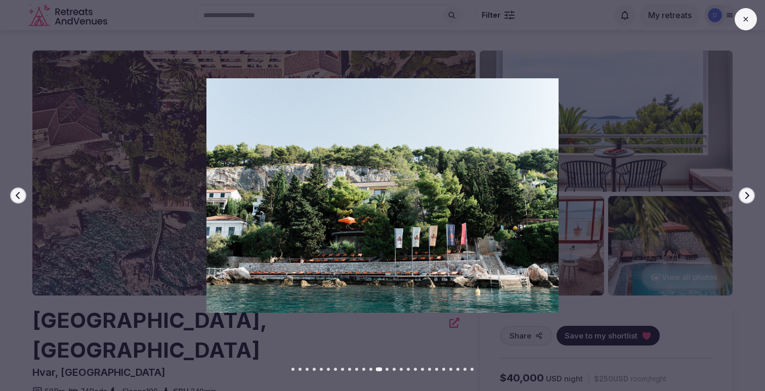
click at [748, 201] on button "Next slide" at bounding box center [746, 196] width 16 height 16
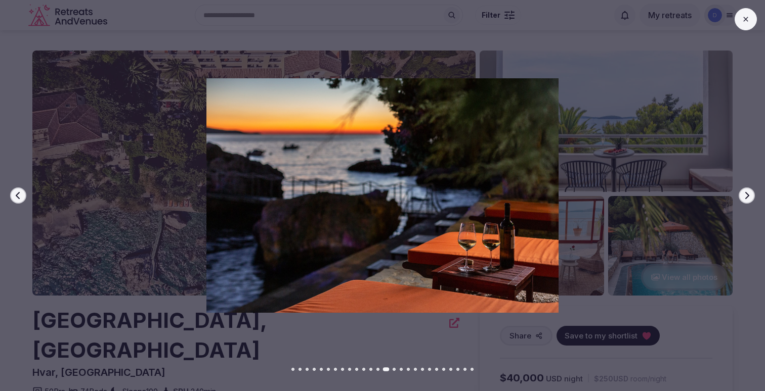
click at [748, 201] on button "Next slide" at bounding box center [746, 196] width 16 height 16
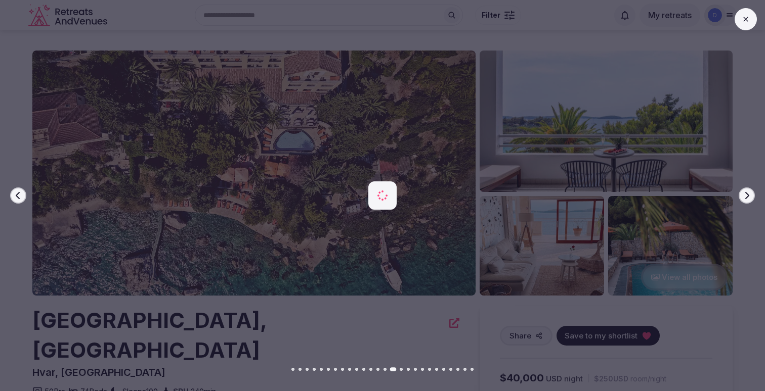
click at [747, 200] on button "Next slide" at bounding box center [746, 196] width 16 height 16
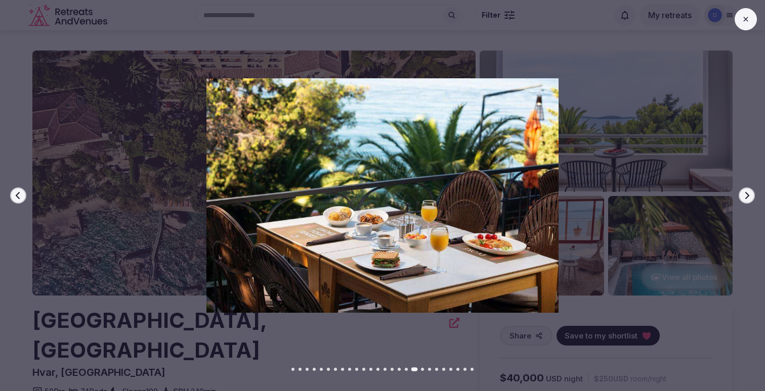
click at [747, 200] on button "Next slide" at bounding box center [746, 196] width 16 height 16
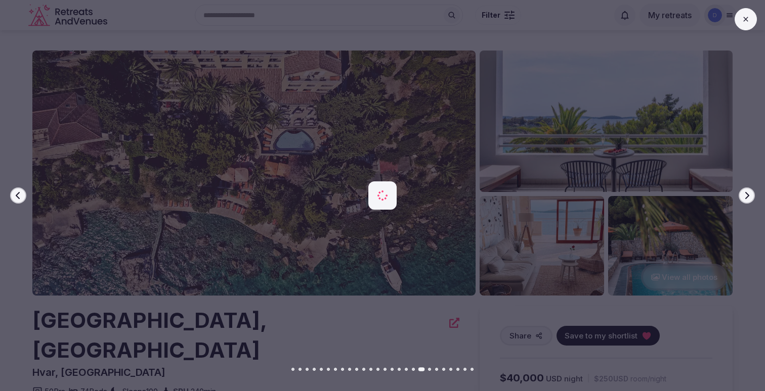
click at [747, 200] on button "Next slide" at bounding box center [746, 196] width 16 height 16
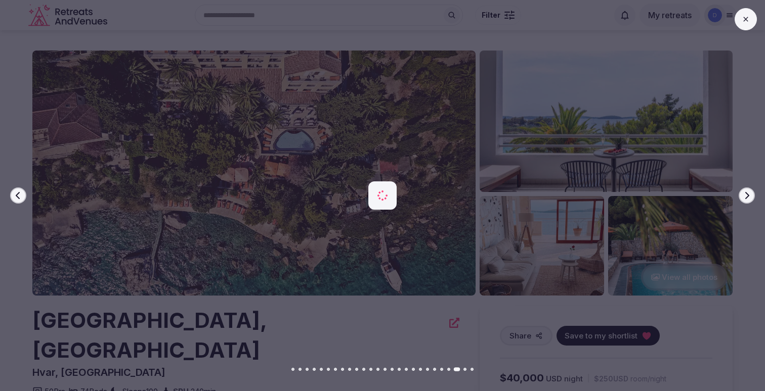
click at [747, 200] on button "Next slide" at bounding box center [746, 196] width 16 height 16
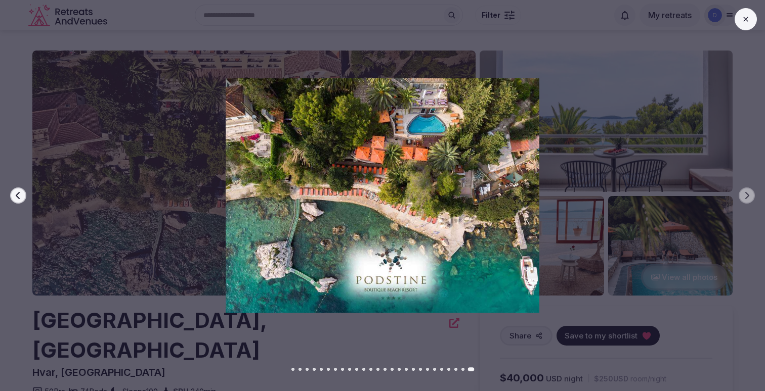
click at [746, 18] on icon at bounding box center [745, 19] width 8 height 8
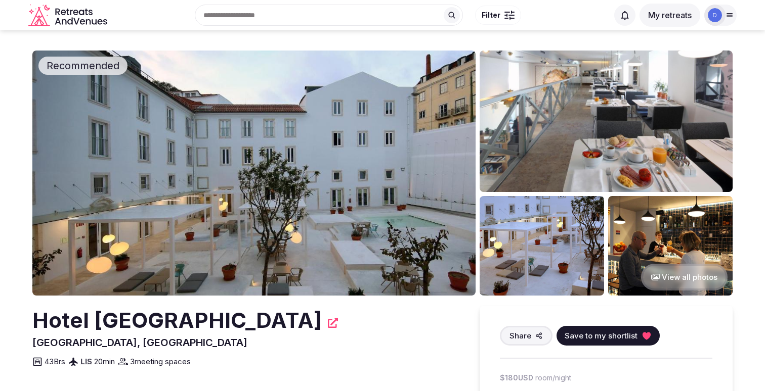
click at [414, 170] on img at bounding box center [253, 173] width 443 height 245
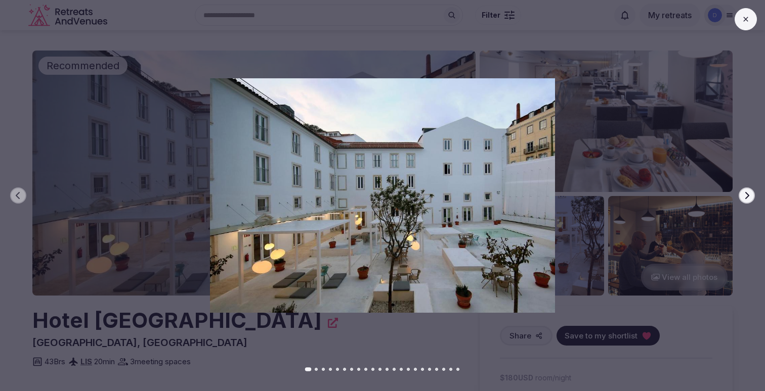
click at [746, 193] on icon "button" at bounding box center [747, 195] width 4 height 7
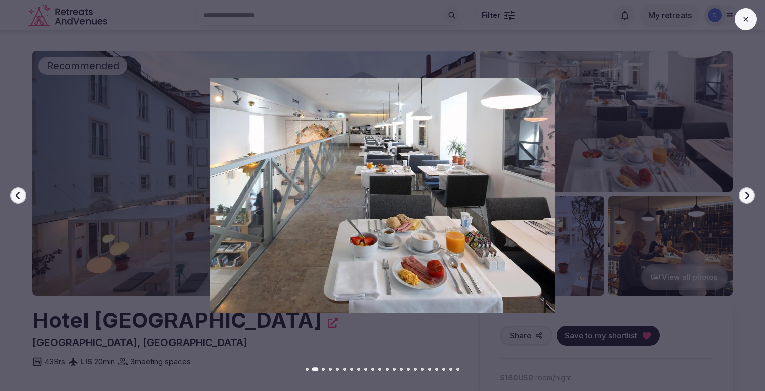
click at [746, 193] on icon "button" at bounding box center [747, 195] width 4 height 7
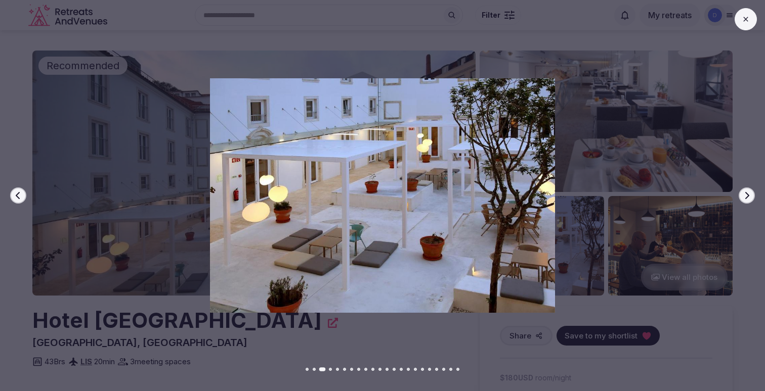
click at [746, 193] on icon "button" at bounding box center [747, 195] width 4 height 7
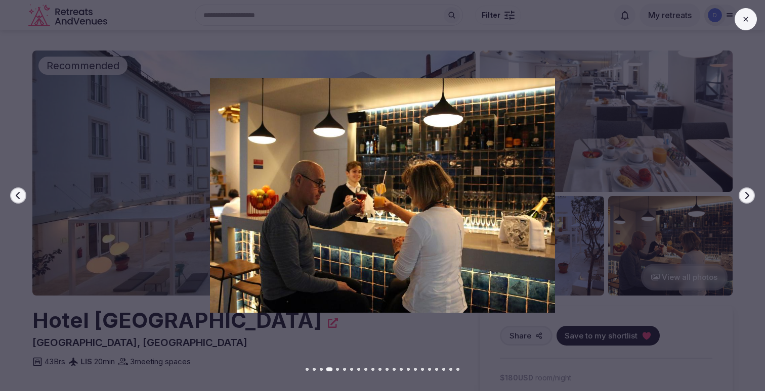
click at [746, 193] on icon "button" at bounding box center [747, 195] width 4 height 7
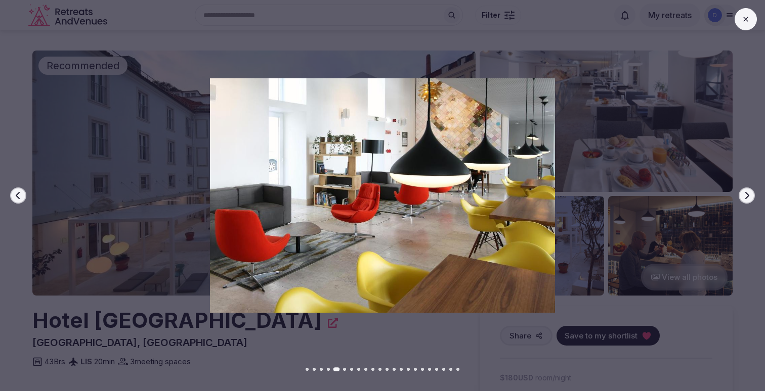
click at [746, 193] on icon "button" at bounding box center [747, 195] width 4 height 7
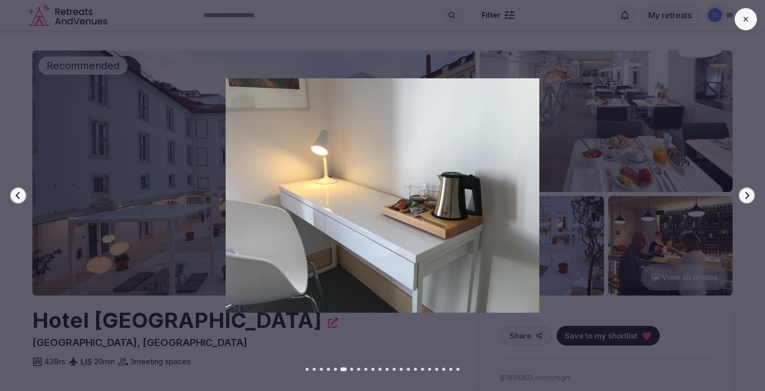
click at [746, 193] on icon "button" at bounding box center [747, 195] width 4 height 7
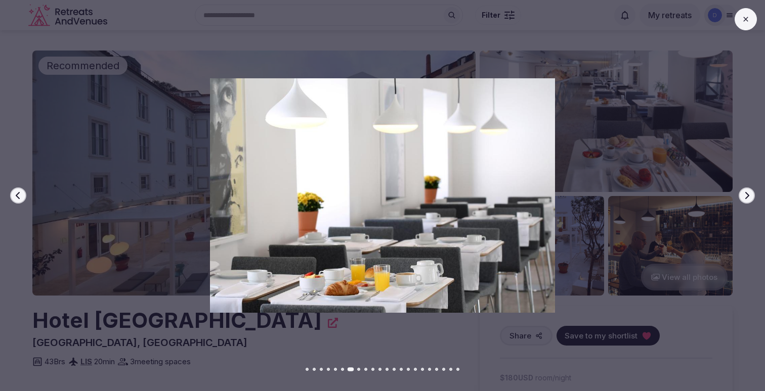
click at [746, 193] on icon "button" at bounding box center [747, 195] width 4 height 7
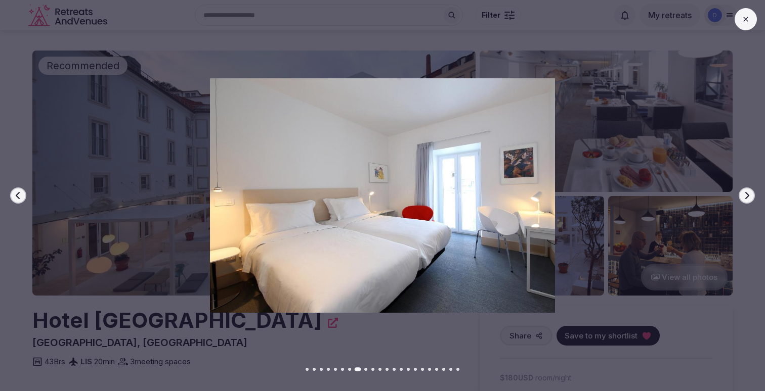
click at [746, 193] on icon "button" at bounding box center [747, 195] width 4 height 7
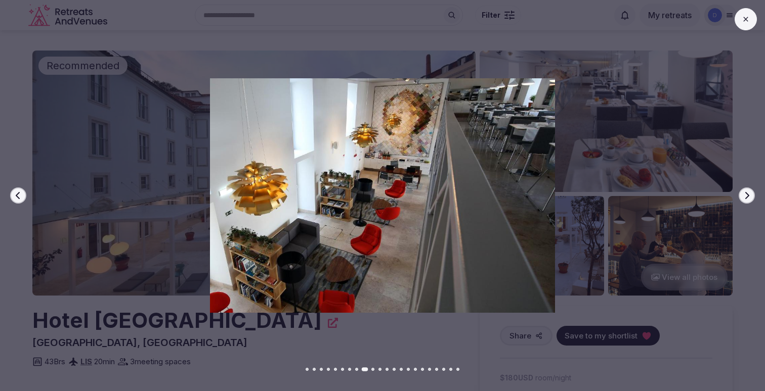
click at [746, 193] on icon "button" at bounding box center [747, 195] width 4 height 7
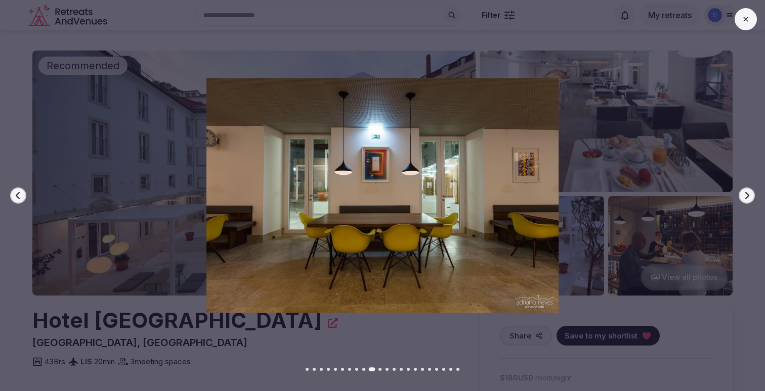
click at [746, 193] on icon "button" at bounding box center [747, 195] width 4 height 7
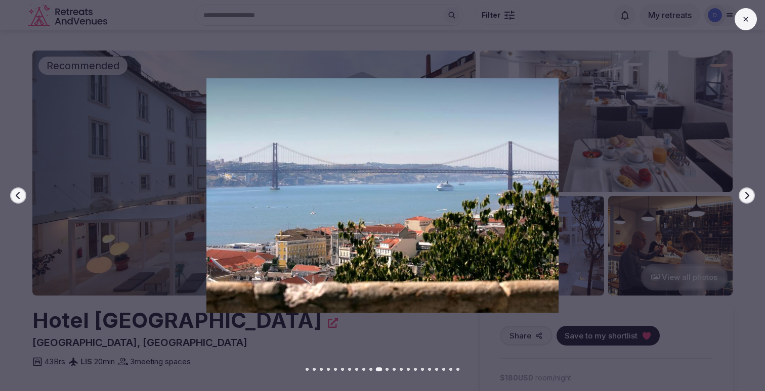
click at [750, 21] on button at bounding box center [745, 19] width 22 height 22
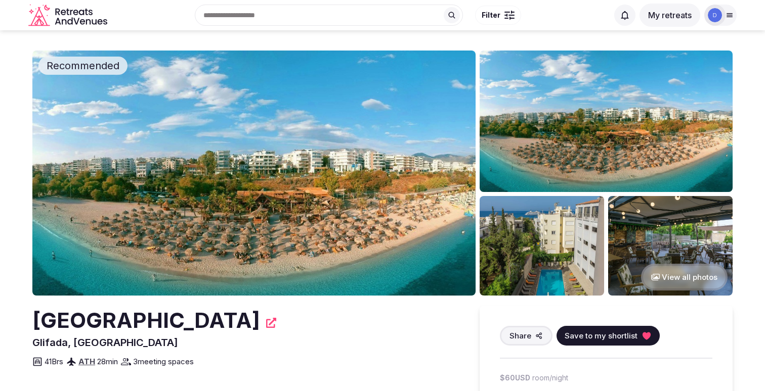
click at [698, 275] on button "View all photos" at bounding box center [684, 277] width 86 height 27
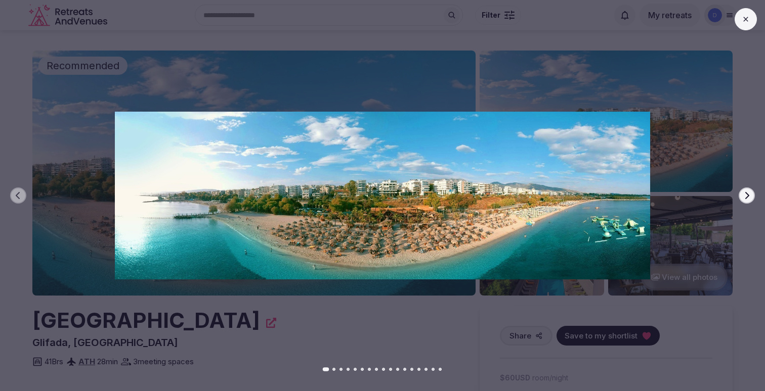
click at [748, 195] on icon "button" at bounding box center [747, 195] width 4 height 7
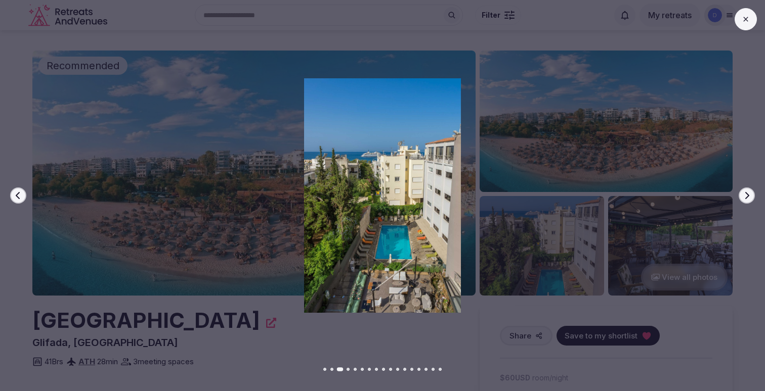
click at [748, 195] on icon "button" at bounding box center [747, 195] width 4 height 7
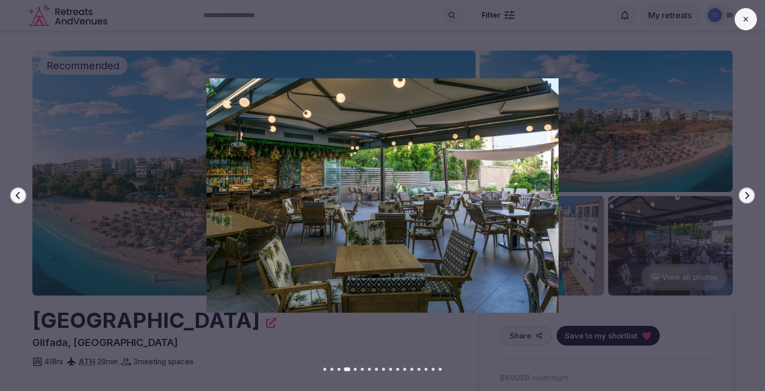
click at [748, 195] on icon "button" at bounding box center [747, 195] width 4 height 7
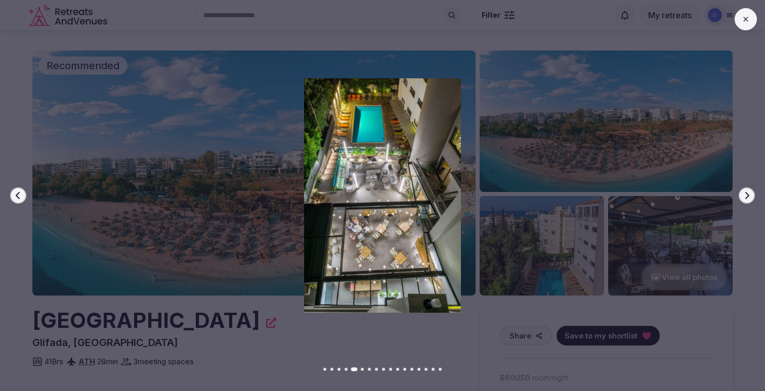
click at [748, 195] on icon "button" at bounding box center [747, 195] width 4 height 7
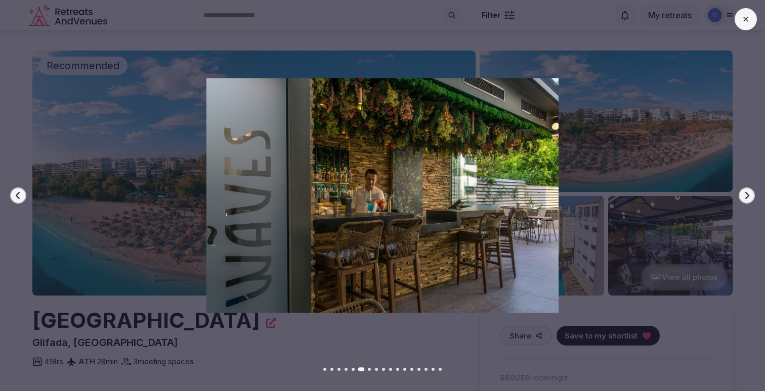
click at [748, 195] on icon "button" at bounding box center [747, 195] width 4 height 7
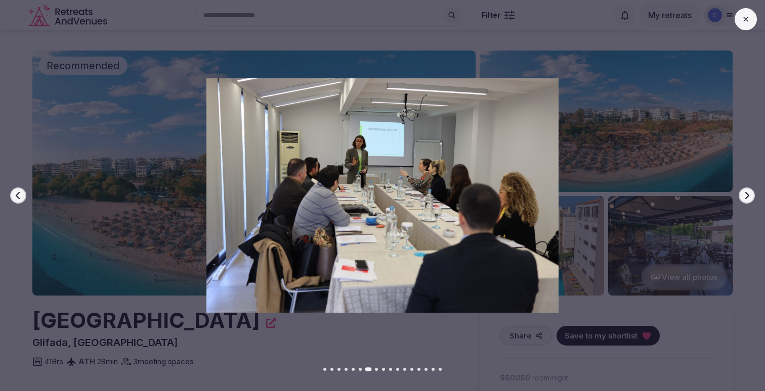
click at [748, 195] on icon "button" at bounding box center [747, 195] width 4 height 7
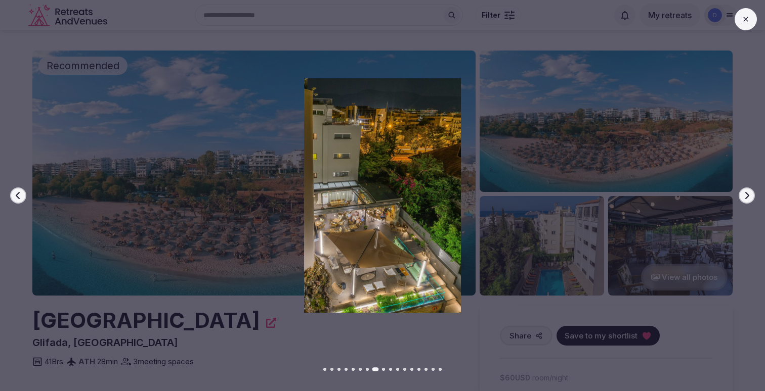
click at [748, 195] on icon "button" at bounding box center [747, 195] width 4 height 7
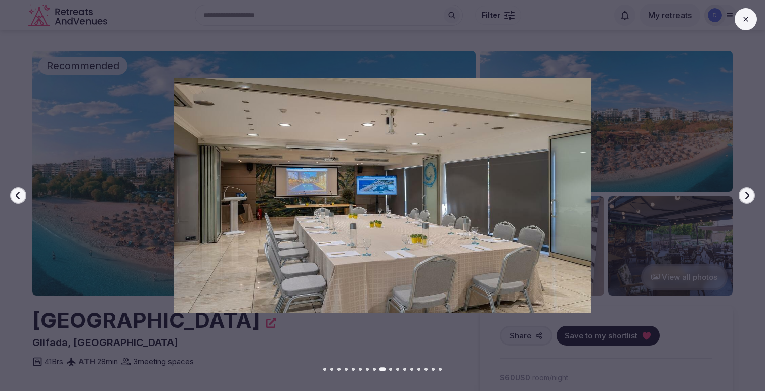
click at [748, 195] on icon "button" at bounding box center [747, 195] width 4 height 7
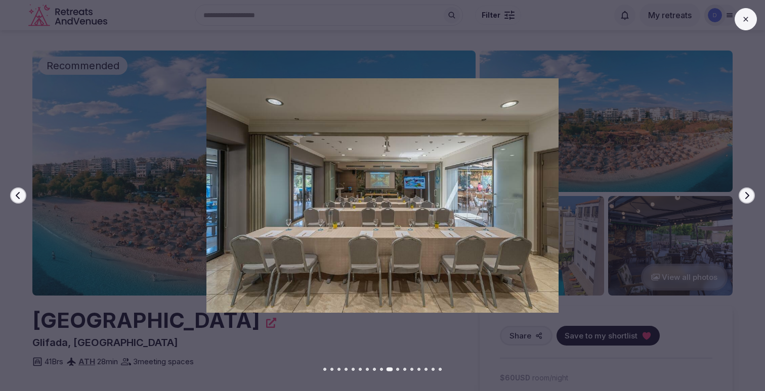
click at [748, 197] on icon "button" at bounding box center [747, 195] width 4 height 7
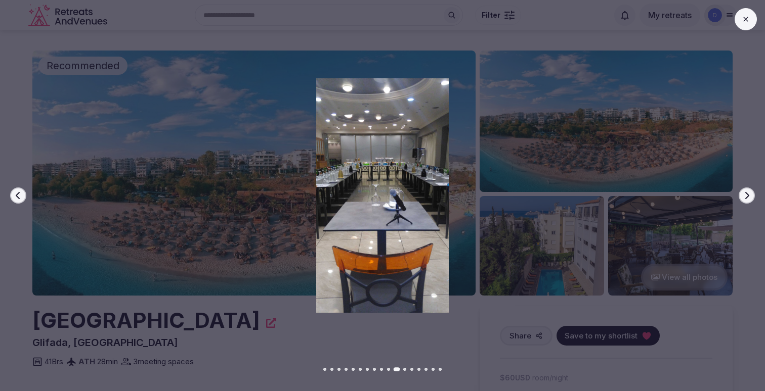
click at [748, 197] on icon "button" at bounding box center [747, 195] width 4 height 7
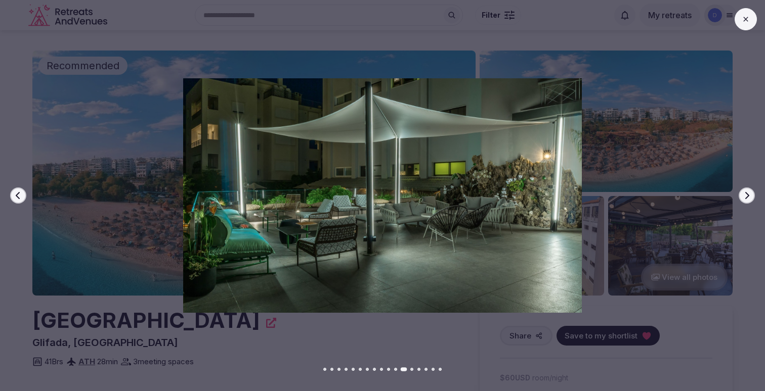
click at [748, 197] on icon "button" at bounding box center [746, 196] width 8 height 8
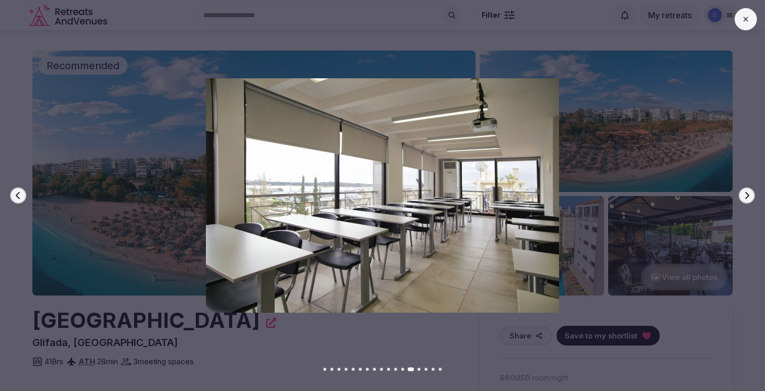
click at [748, 197] on icon "button" at bounding box center [746, 196] width 8 height 8
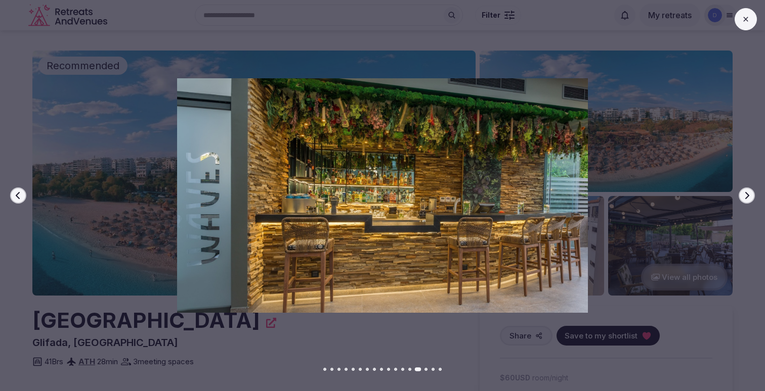
click at [748, 197] on icon "button" at bounding box center [746, 196] width 8 height 8
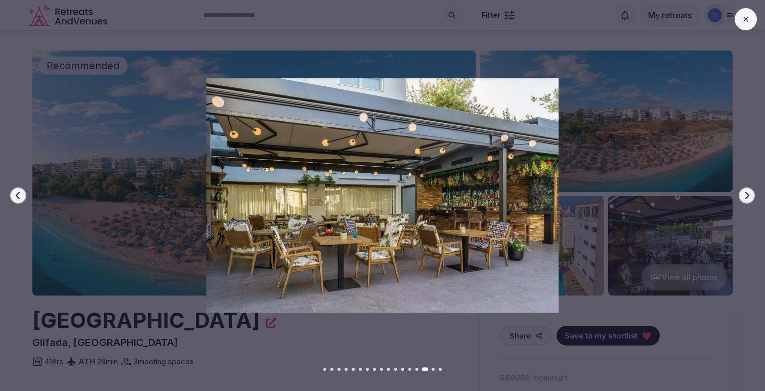
click at [748, 197] on icon "button" at bounding box center [746, 196] width 8 height 8
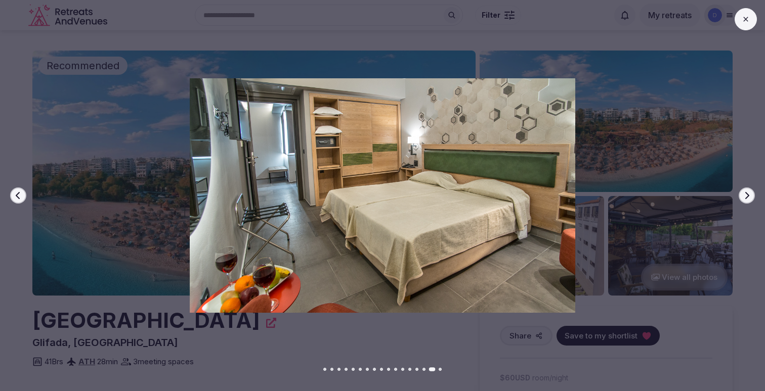
click at [748, 197] on icon "button" at bounding box center [746, 196] width 8 height 8
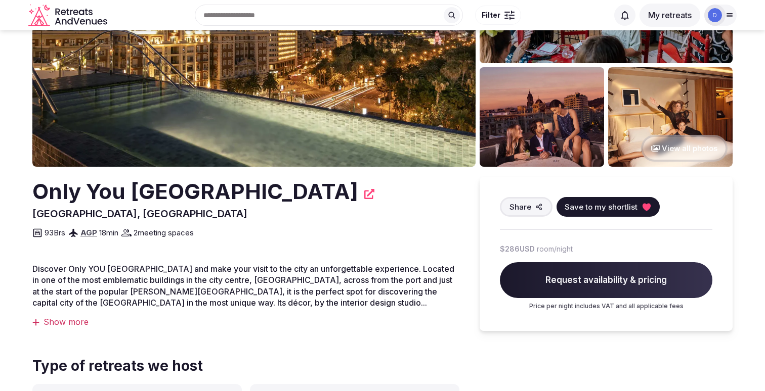
scroll to position [107, 0]
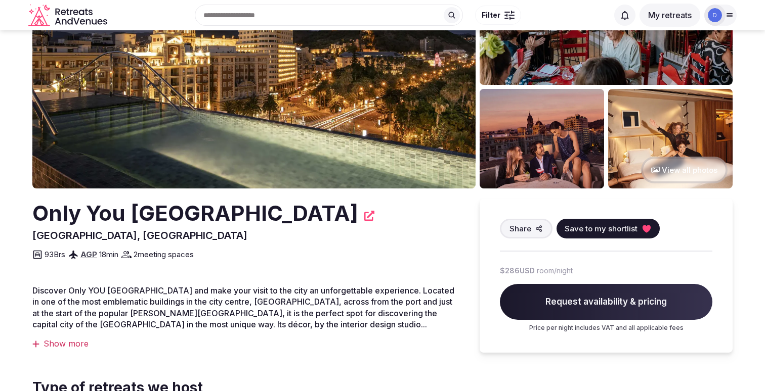
click at [679, 166] on button "View all photos" at bounding box center [684, 170] width 86 height 27
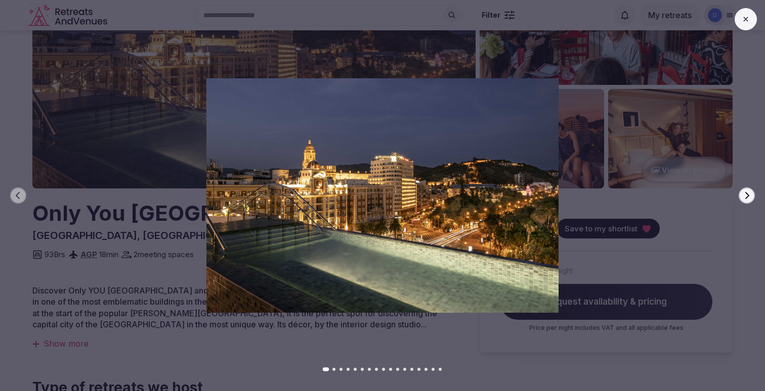
click at [749, 197] on icon "button" at bounding box center [746, 196] width 8 height 8
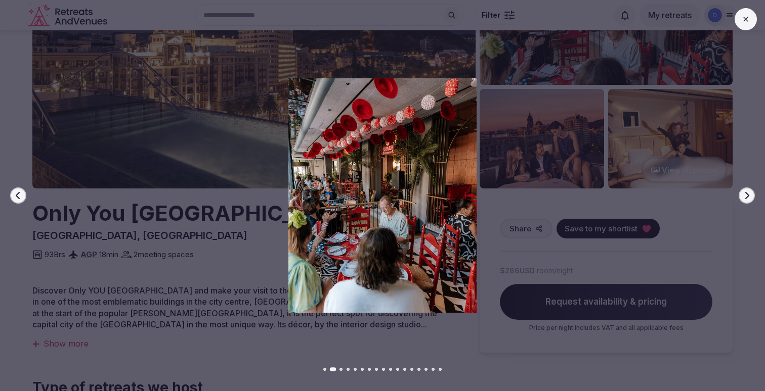
click at [749, 197] on icon "button" at bounding box center [746, 196] width 8 height 8
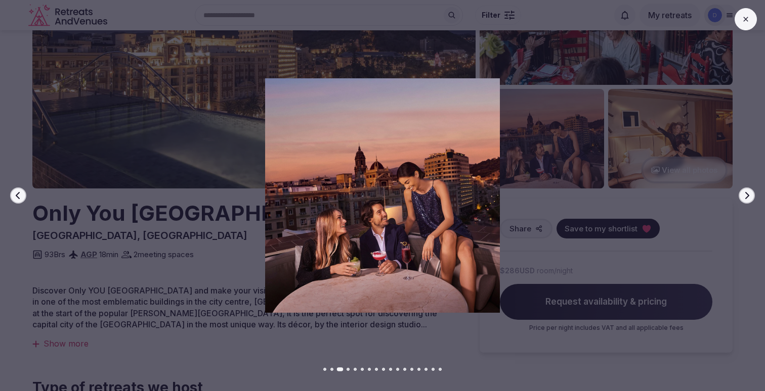
click at [749, 197] on icon "button" at bounding box center [746, 196] width 8 height 8
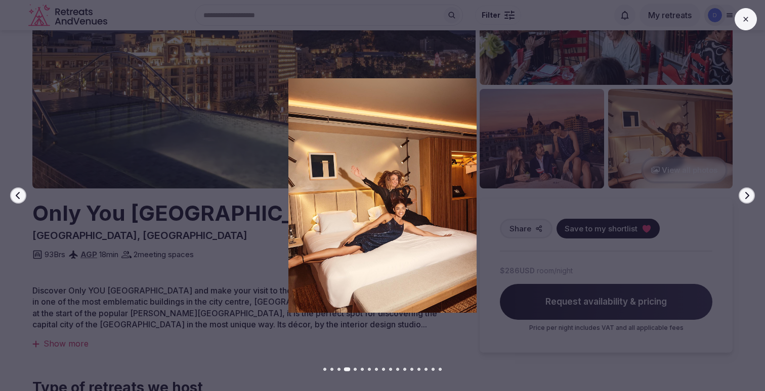
click at [749, 197] on icon "button" at bounding box center [746, 196] width 8 height 8
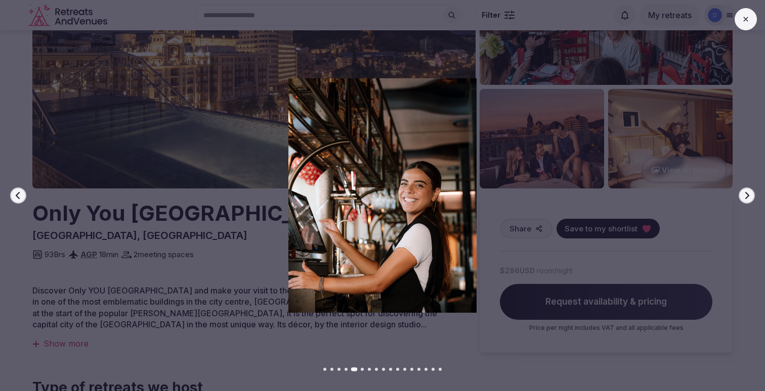
click at [749, 197] on icon "button" at bounding box center [746, 196] width 8 height 8
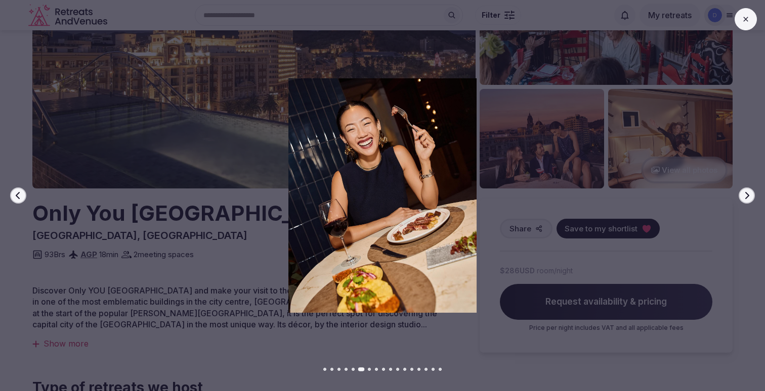
click at [749, 197] on icon "button" at bounding box center [746, 196] width 8 height 8
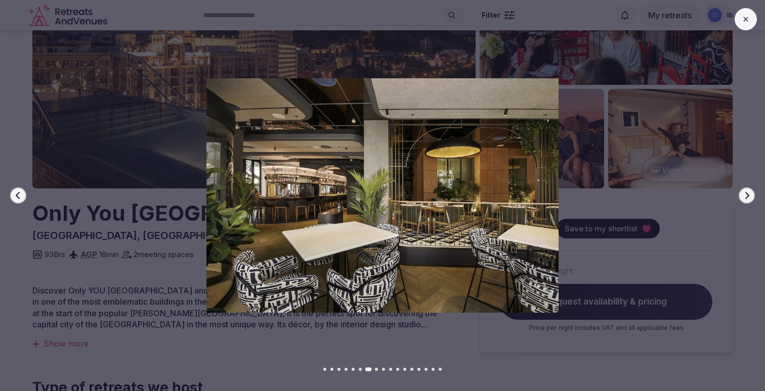
click at [749, 197] on icon "button" at bounding box center [746, 196] width 8 height 8
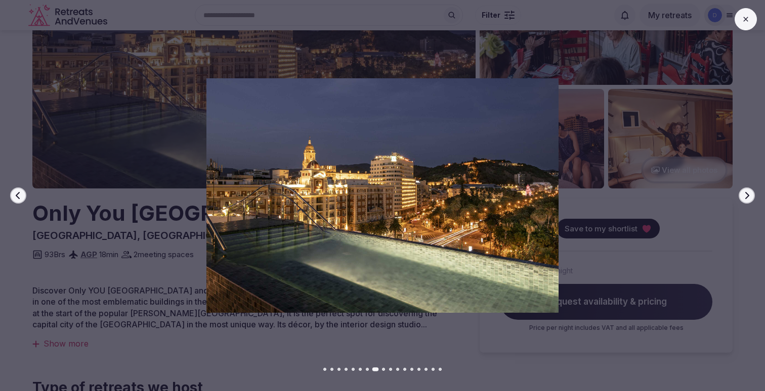
click at [749, 197] on icon "button" at bounding box center [746, 196] width 8 height 8
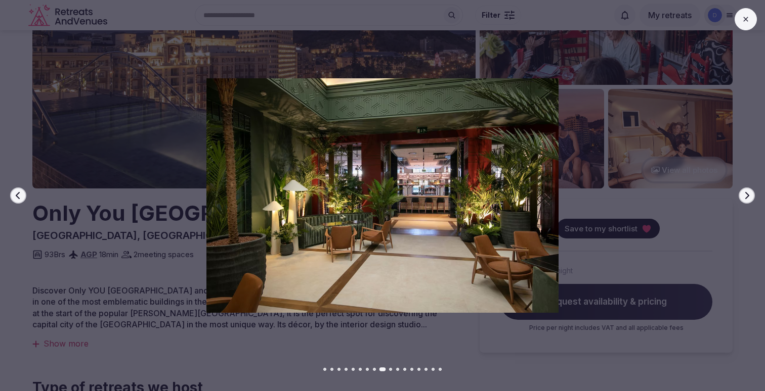
click at [749, 197] on icon "button" at bounding box center [746, 196] width 8 height 8
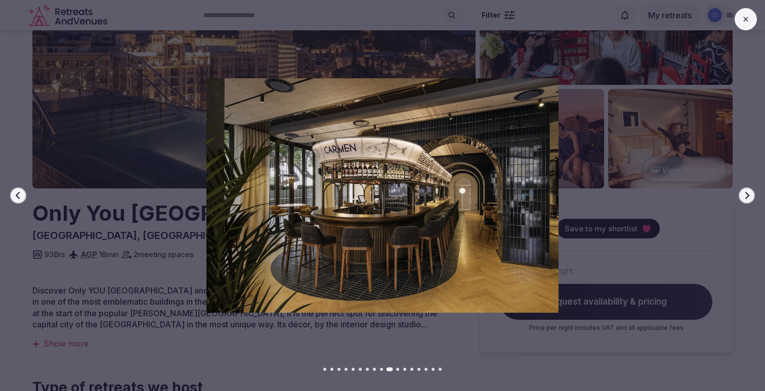
click at [749, 197] on icon "button" at bounding box center [746, 196] width 8 height 8
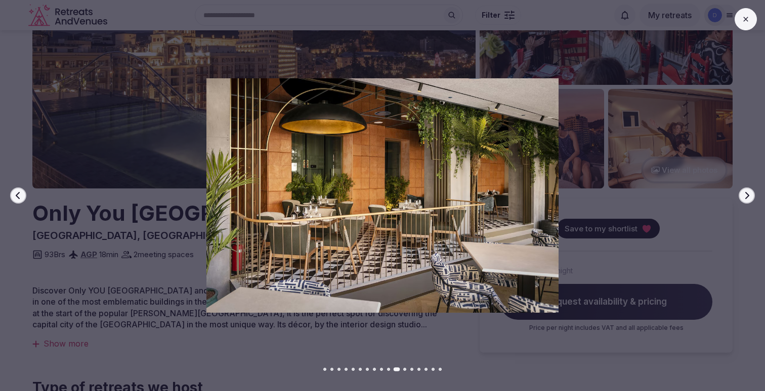
click at [749, 197] on icon "button" at bounding box center [746, 196] width 8 height 8
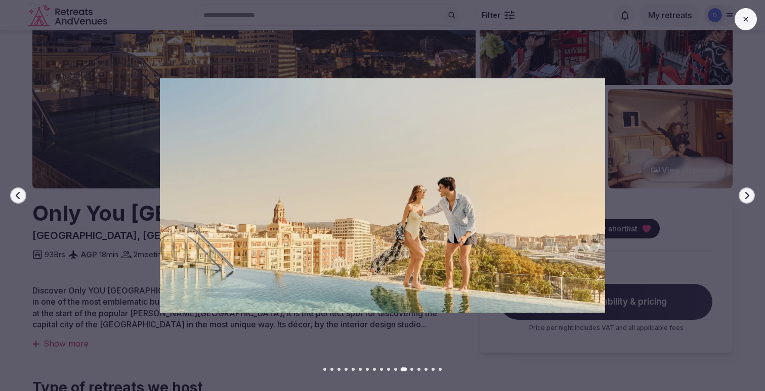
click at [749, 197] on icon "button" at bounding box center [746, 196] width 8 height 8
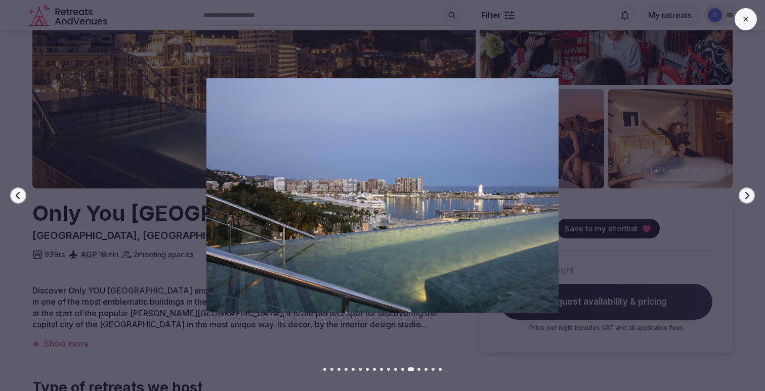
click at [749, 197] on icon "button" at bounding box center [746, 196] width 8 height 8
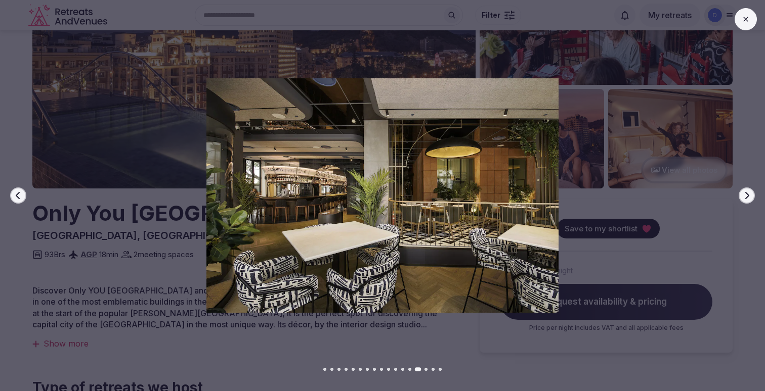
click at [749, 197] on icon "button" at bounding box center [746, 196] width 8 height 8
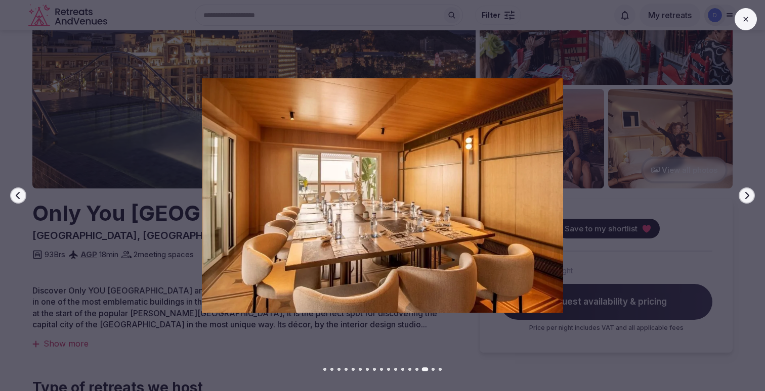
click at [749, 197] on icon "button" at bounding box center [746, 196] width 8 height 8
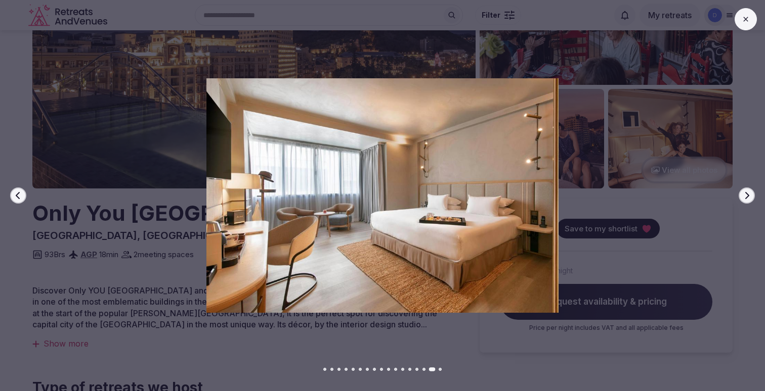
click at [749, 197] on icon "button" at bounding box center [746, 196] width 8 height 8
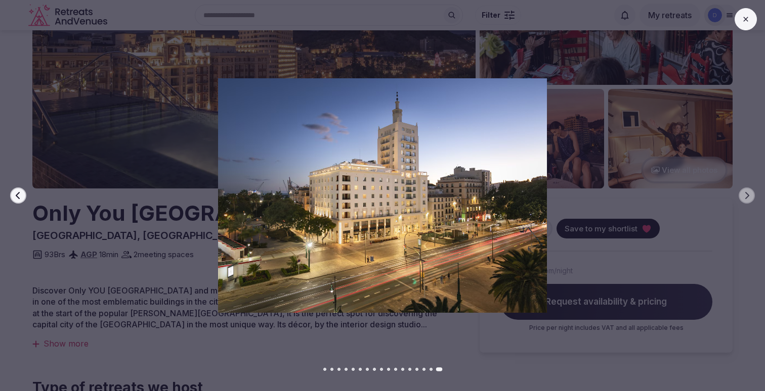
click at [745, 26] on button at bounding box center [745, 19] width 22 height 22
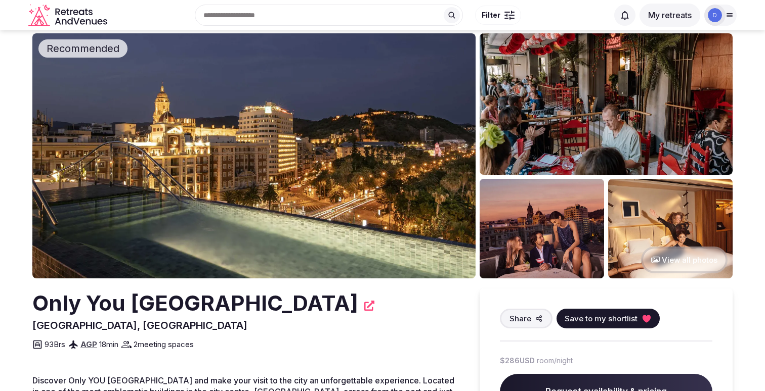
scroll to position [0, 0]
